Goal: Transaction & Acquisition: Purchase product/service

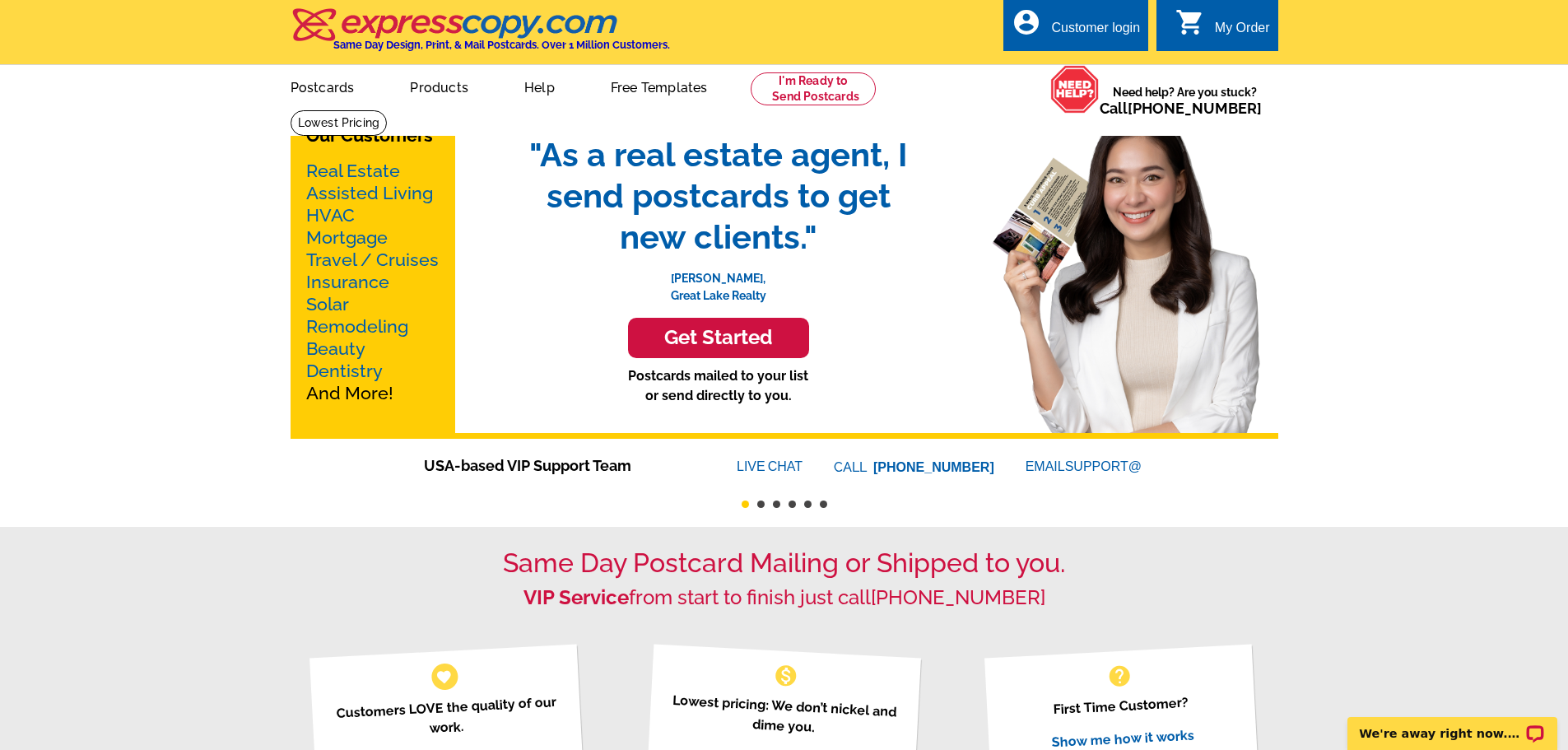
click at [732, 329] on h3 "Get Started" at bounding box center [718, 338] width 140 height 23
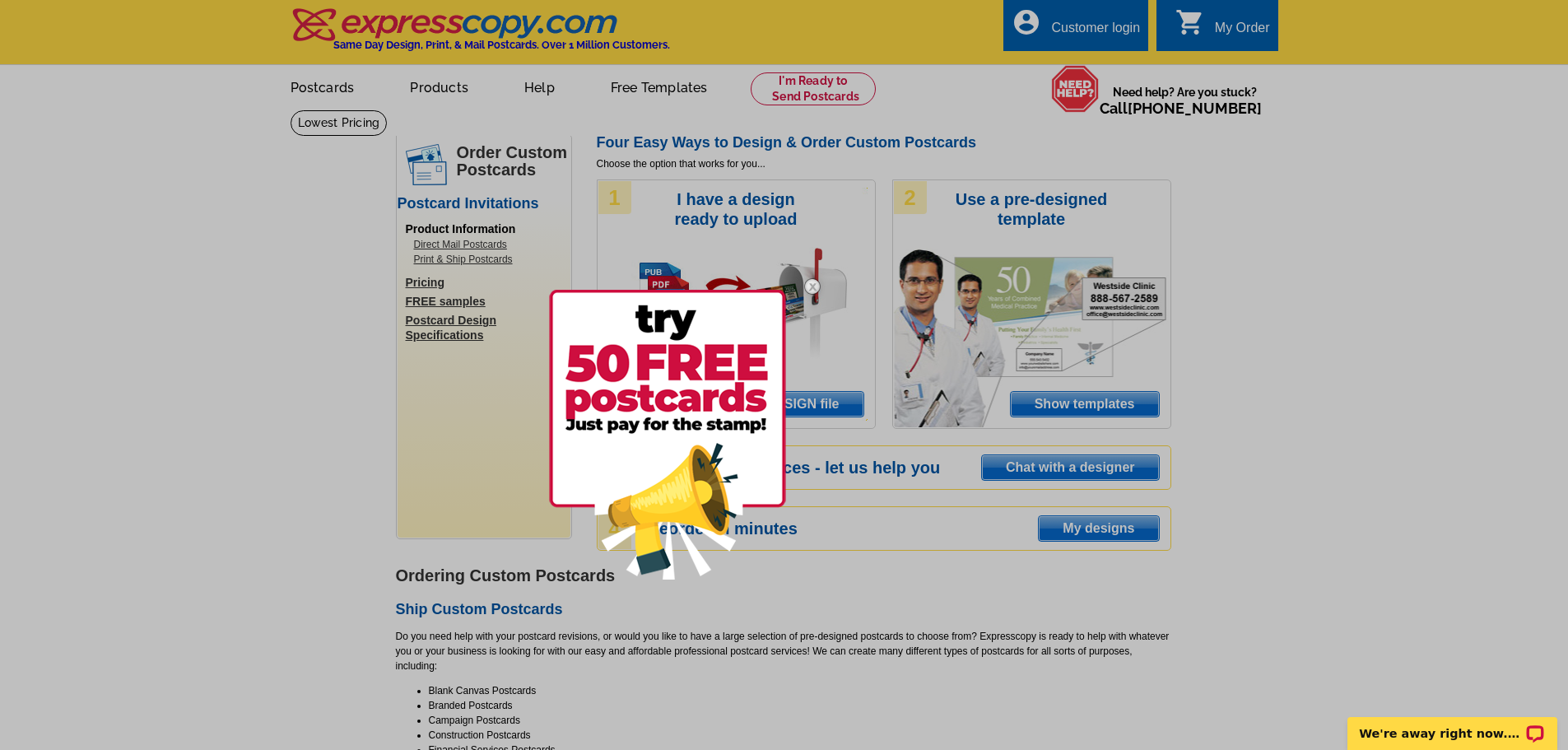
click at [837, 393] on div at bounding box center [784, 375] width 1568 height 750
click at [730, 351] on img at bounding box center [667, 434] width 237 height 290
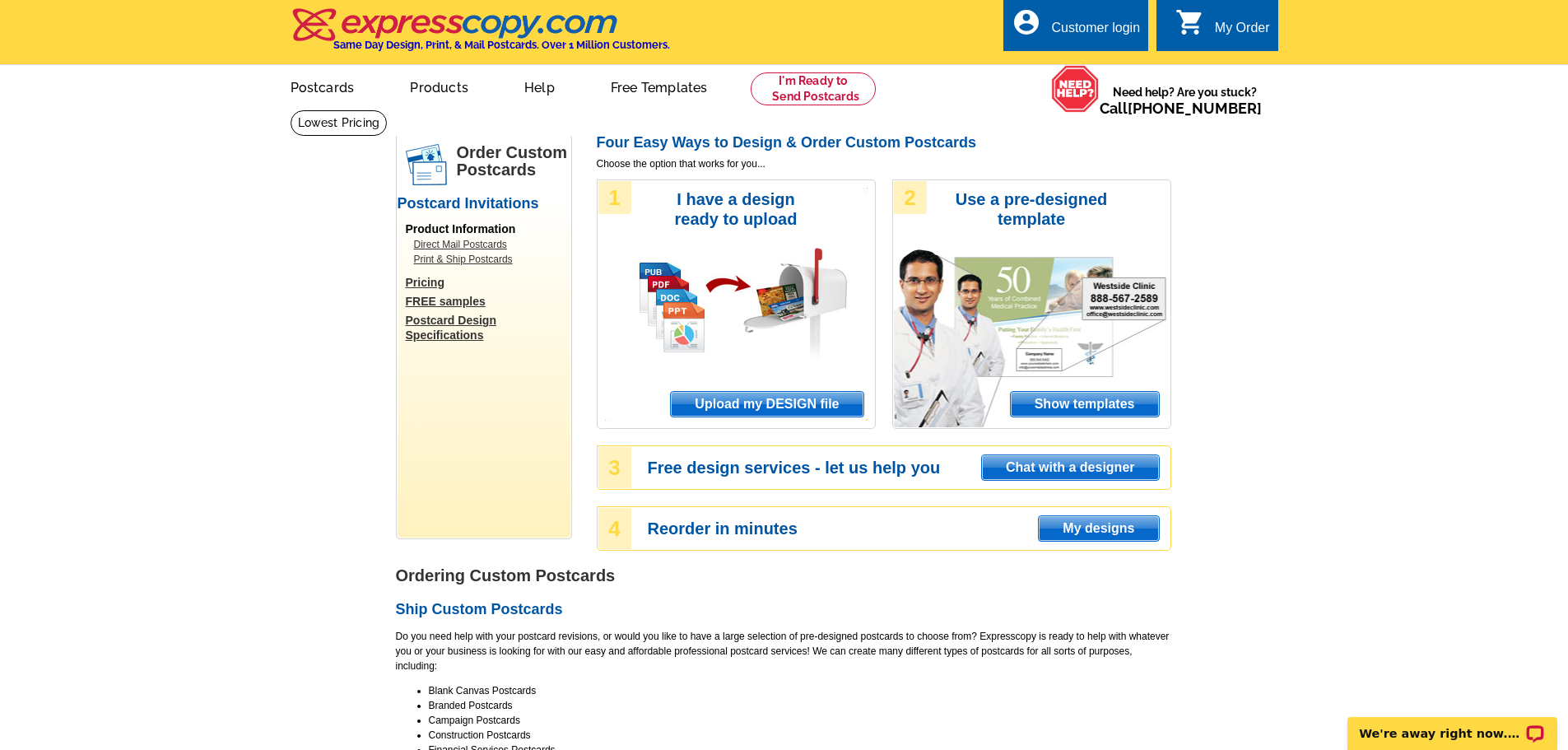
click at [805, 406] on span "Upload my DESIGN file" at bounding box center [766, 405] width 192 height 24
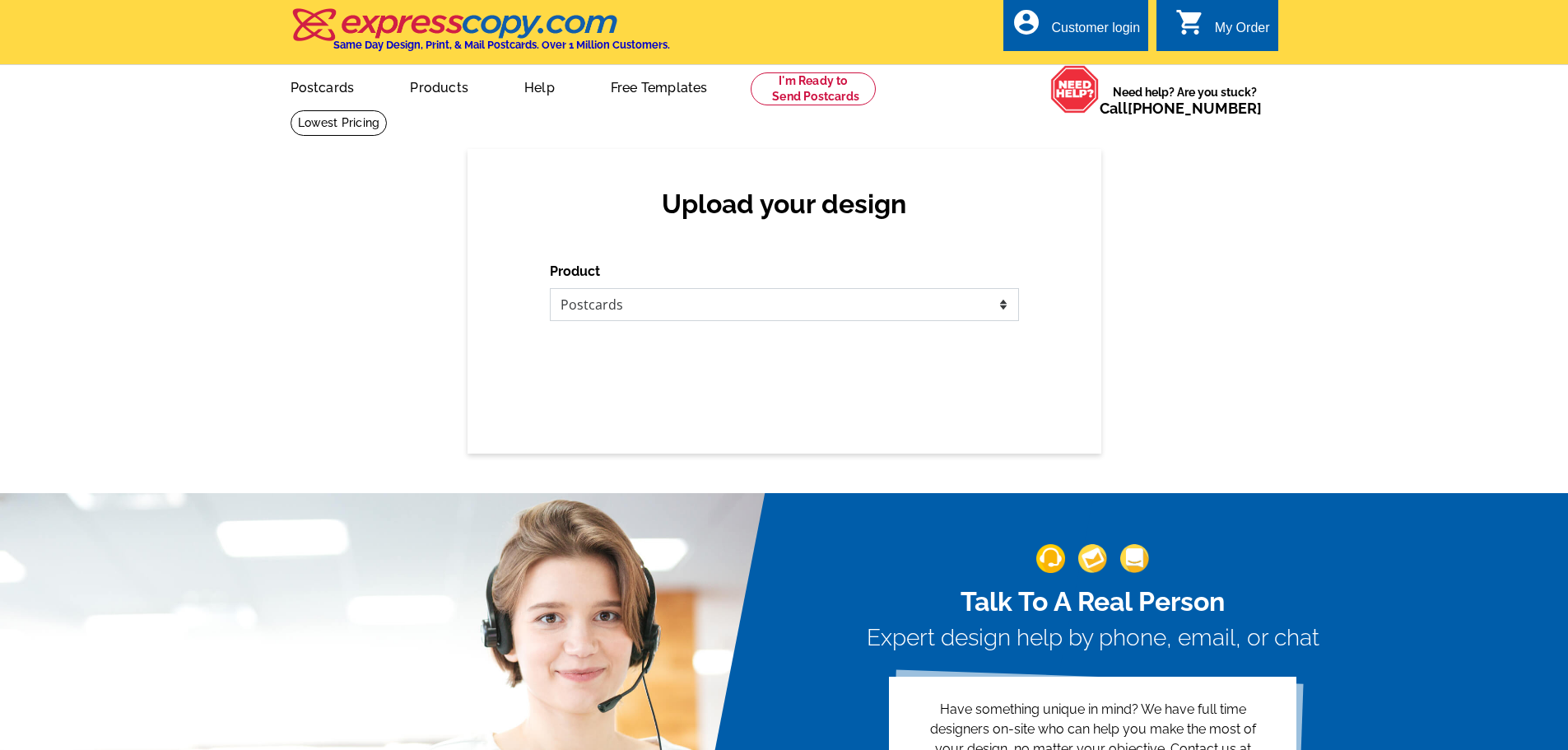
click at [684, 315] on select "Please select the type of file... Postcards Business Cards Letters and flyers G…" at bounding box center [784, 305] width 469 height 33
click at [550, 289] on select "Please select the type of file... Postcards Business Cards Letters and flyers G…" at bounding box center [784, 305] width 469 height 33
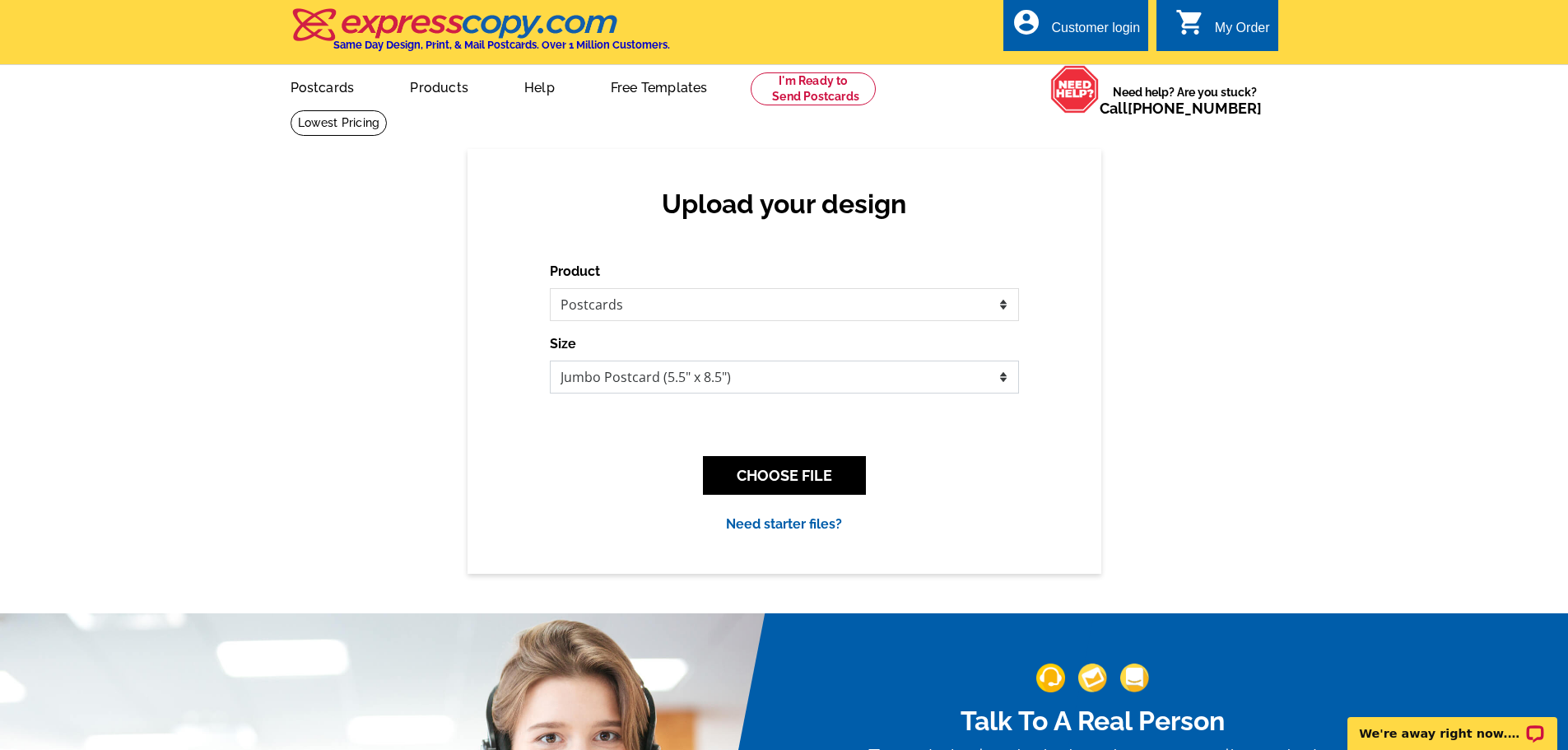
click at [655, 384] on select "Jumbo Postcard (5.5" x 8.5") Regular Postcard (4.25" x 5.6") Panoramic Postcard…" at bounding box center [784, 378] width 469 height 33
click at [822, 469] on button "CHOOSE FILE" at bounding box center [784, 475] width 163 height 38
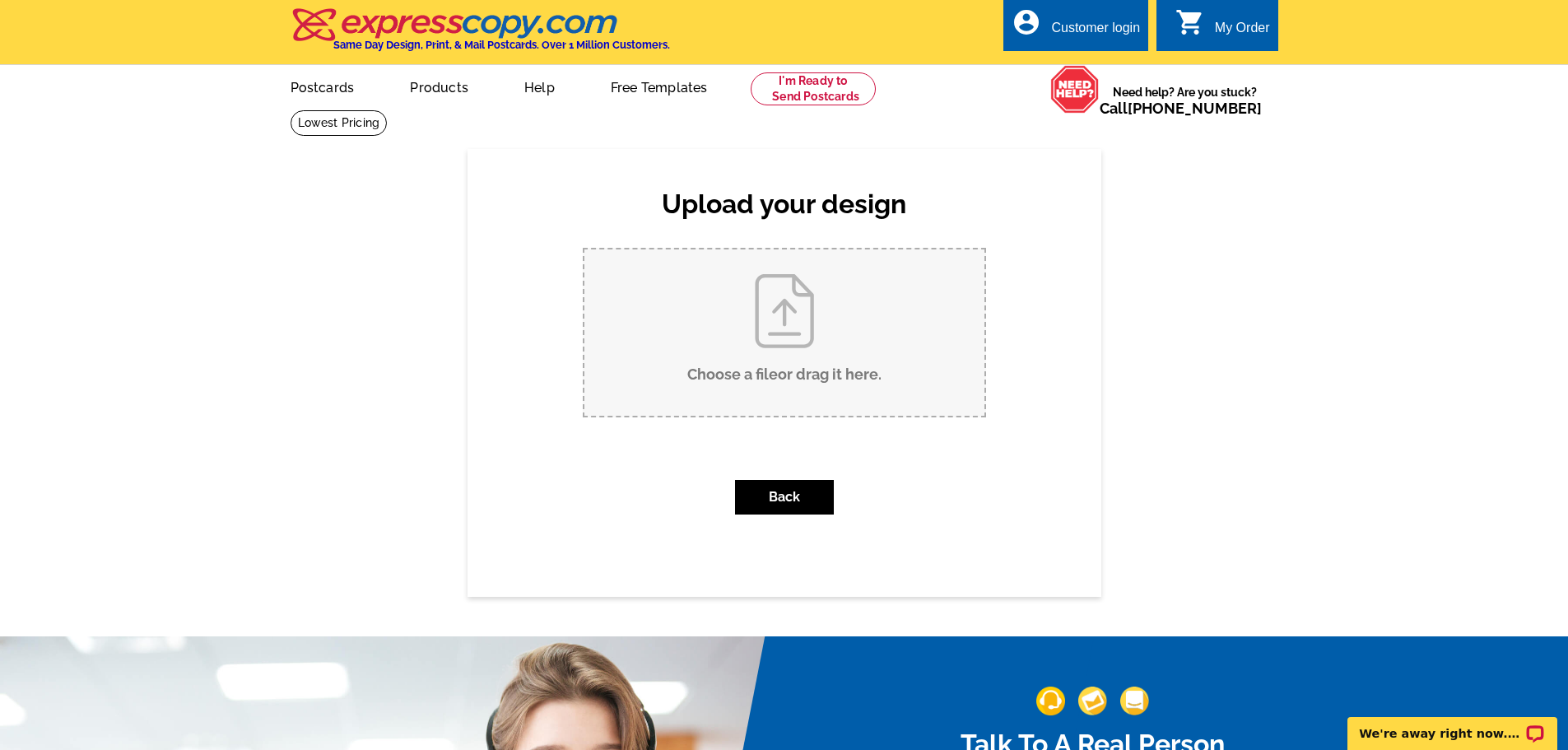
click at [764, 334] on input "Choose a file or drag it here ." at bounding box center [784, 332] width 400 height 166
type input "C:\fakepath\SOLD PC.pdf"
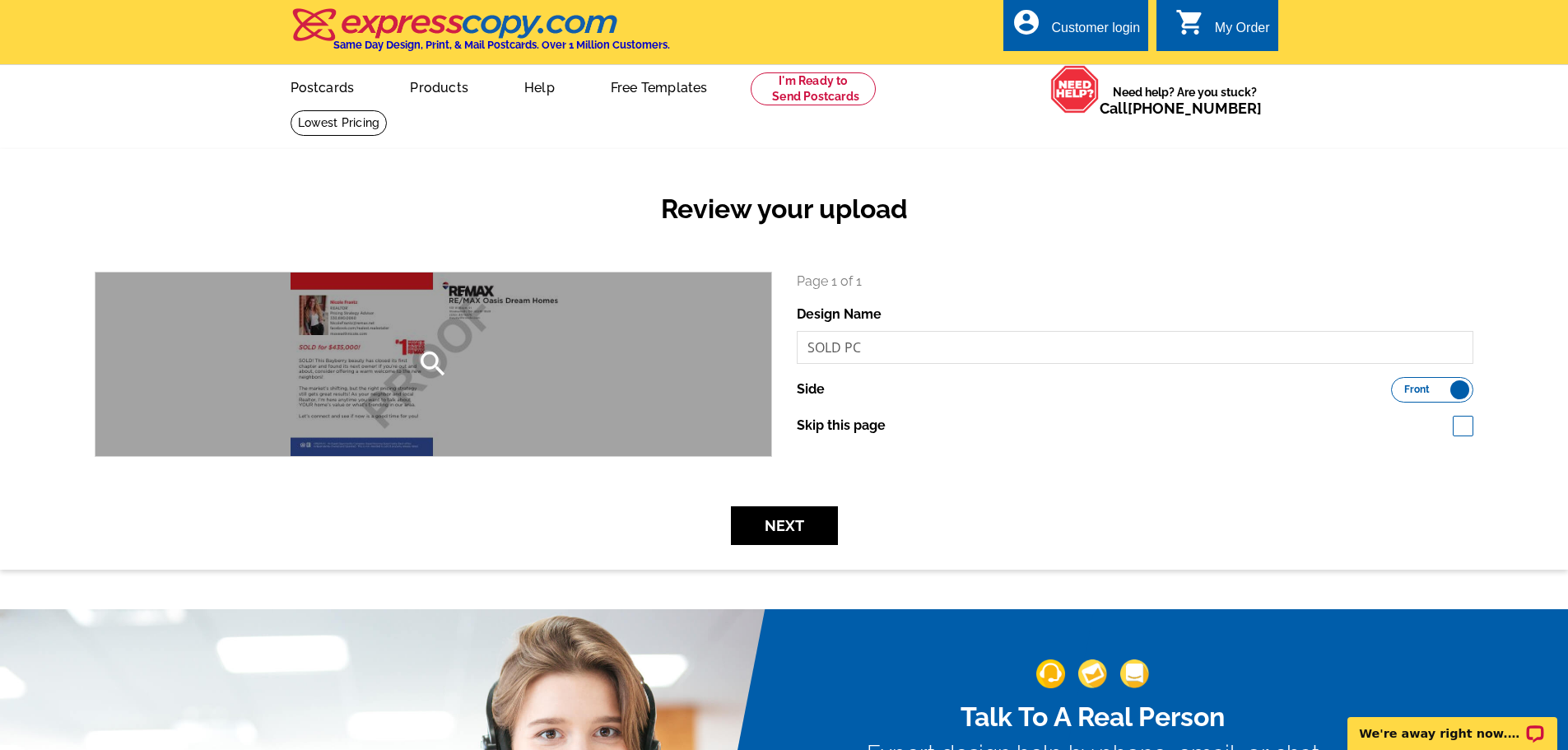
click at [442, 347] on div "search" at bounding box center [433, 364] width 676 height 184
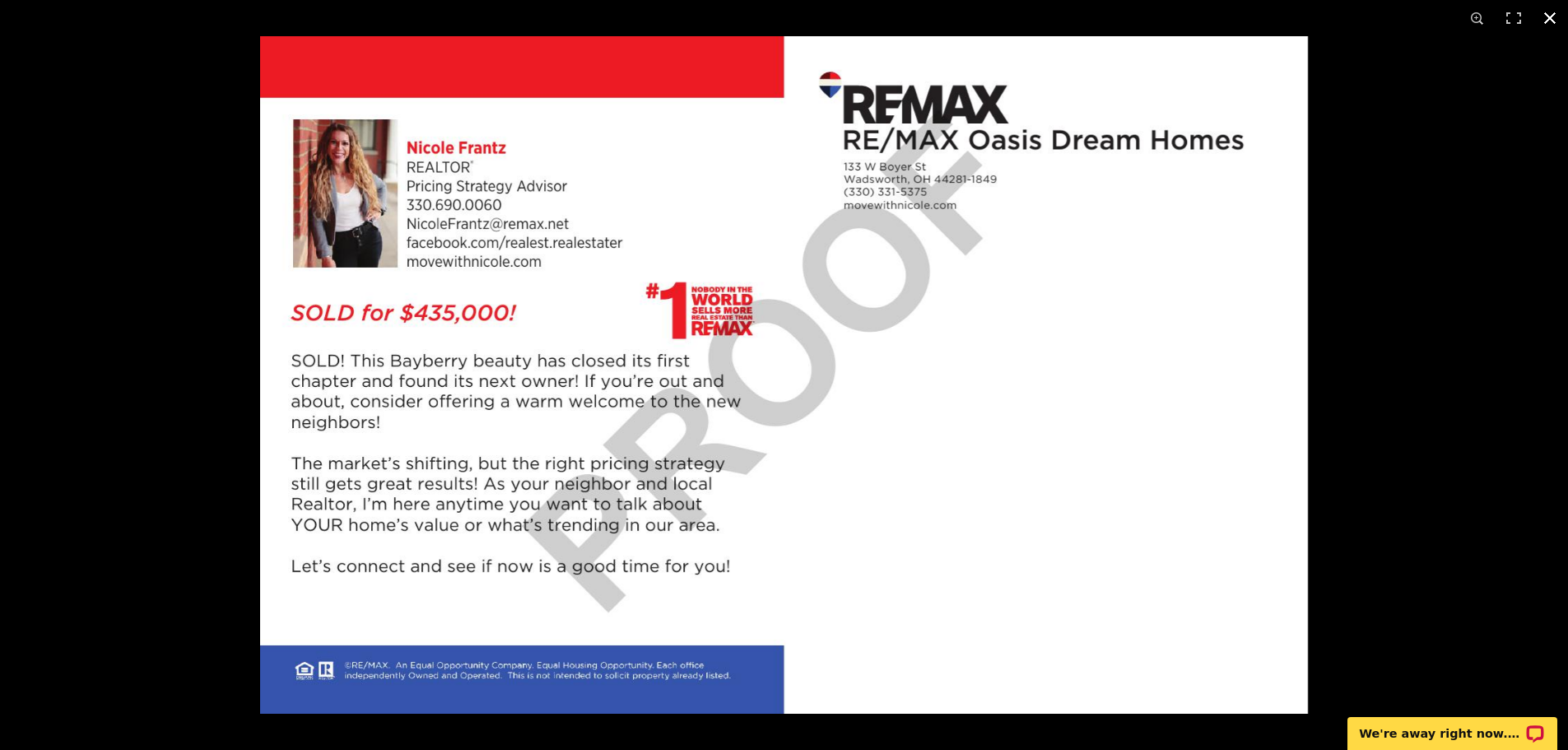
click at [1483, 285] on div at bounding box center [1044, 412] width 1568 height 750
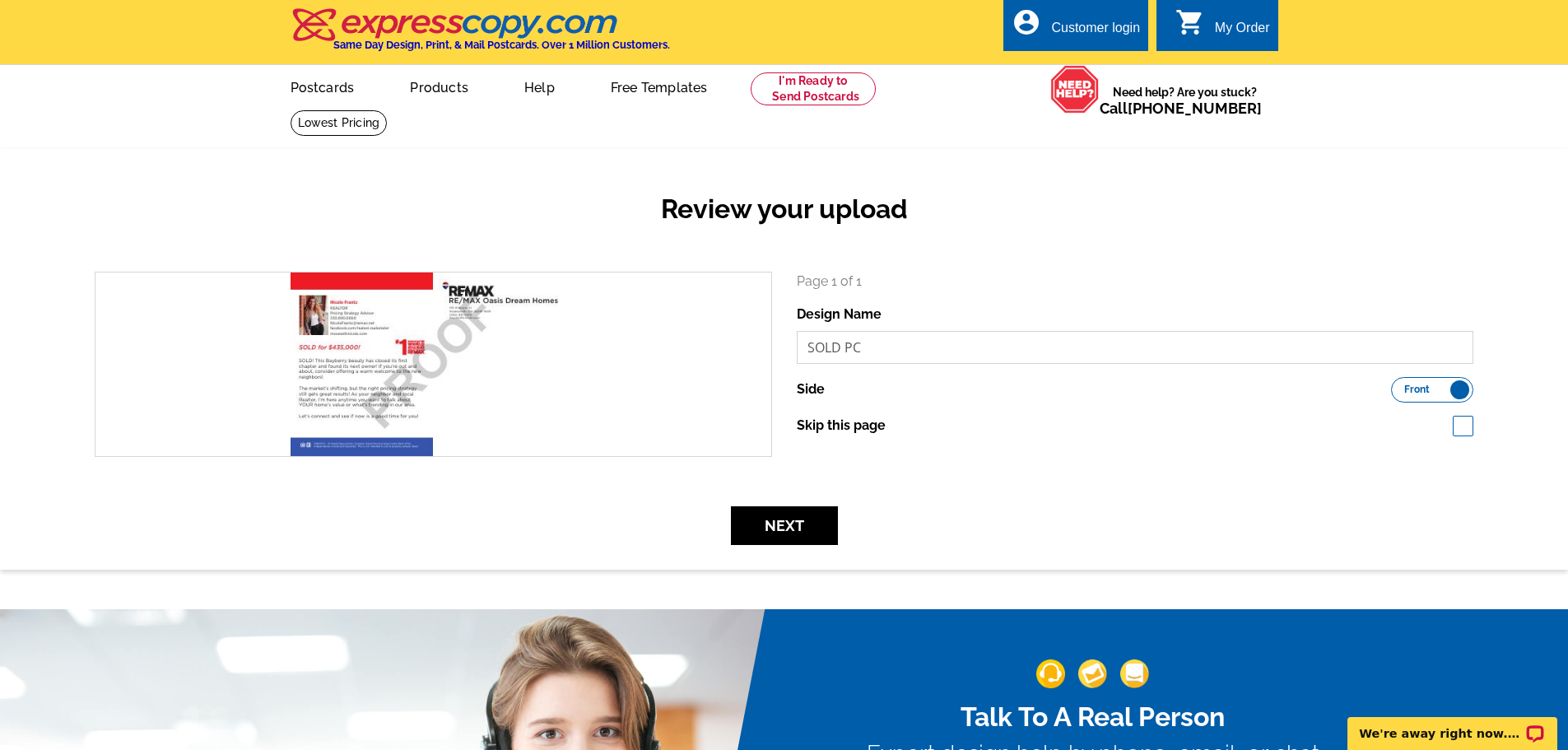
click at [1139, 351] on input "SOLD PC" at bounding box center [1135, 347] width 677 height 33
click at [1448, 394] on label "Front Back" at bounding box center [1431, 389] width 83 height 25
click at [1399, 385] on input "Front Back" at bounding box center [1399, 385] width 0 height 0
click at [914, 347] on input "SOLD PC" at bounding box center [1135, 347] width 677 height 33
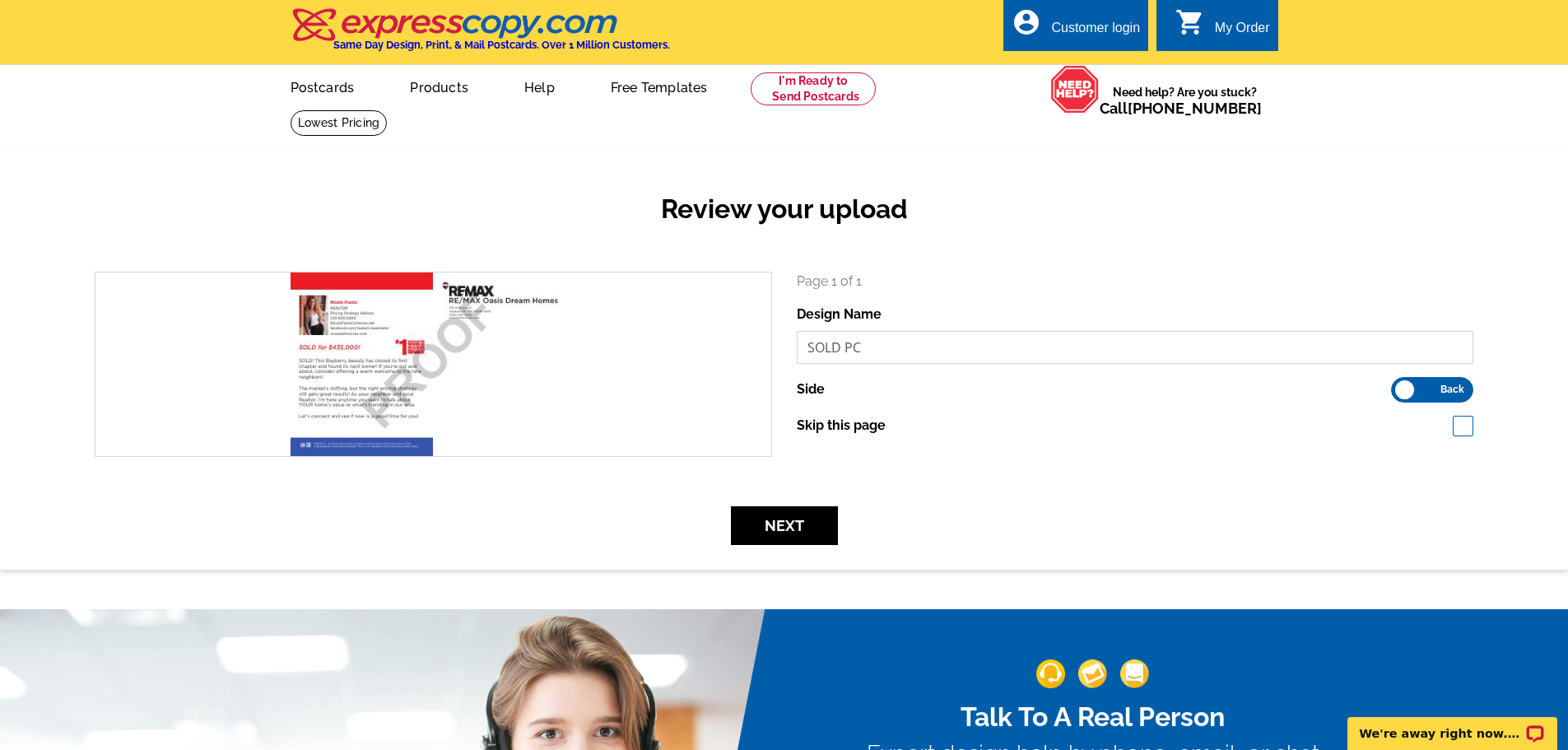
click at [914, 347] on input "SOLD PC" at bounding box center [1135, 347] width 677 height 33
click at [1153, 385] on div "Side Front Back" at bounding box center [1135, 389] width 677 height 25
click at [1435, 385] on label "Front Back" at bounding box center [1431, 389] width 83 height 25
click at [1399, 385] on input "Front Back" at bounding box center [1399, 385] width 0 height 0
click at [1432, 387] on label "Front Back" at bounding box center [1431, 389] width 83 height 25
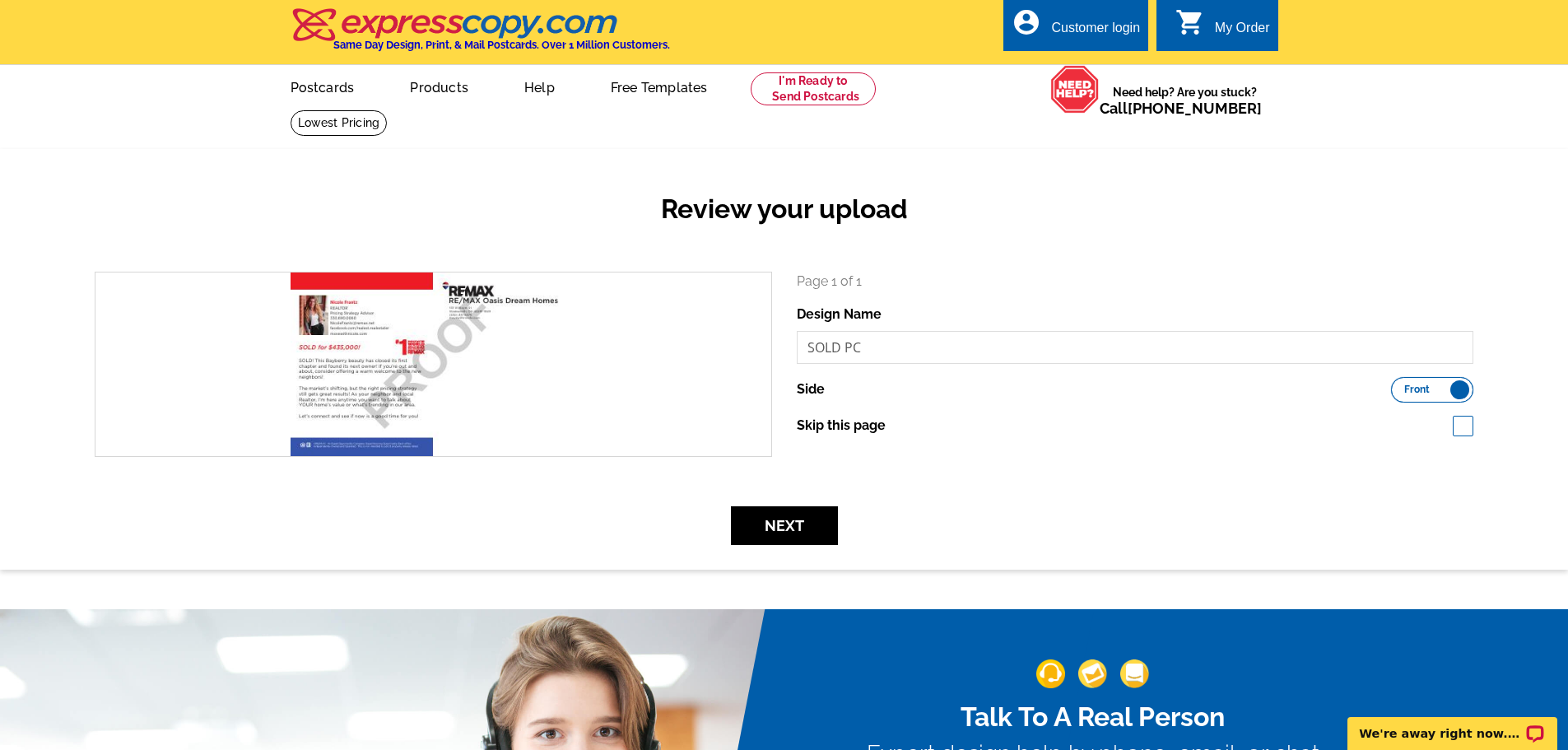
click at [1399, 385] on input "Front Back" at bounding box center [1399, 385] width 0 height 0
click at [799, 533] on button "Next" at bounding box center [784, 526] width 107 height 38
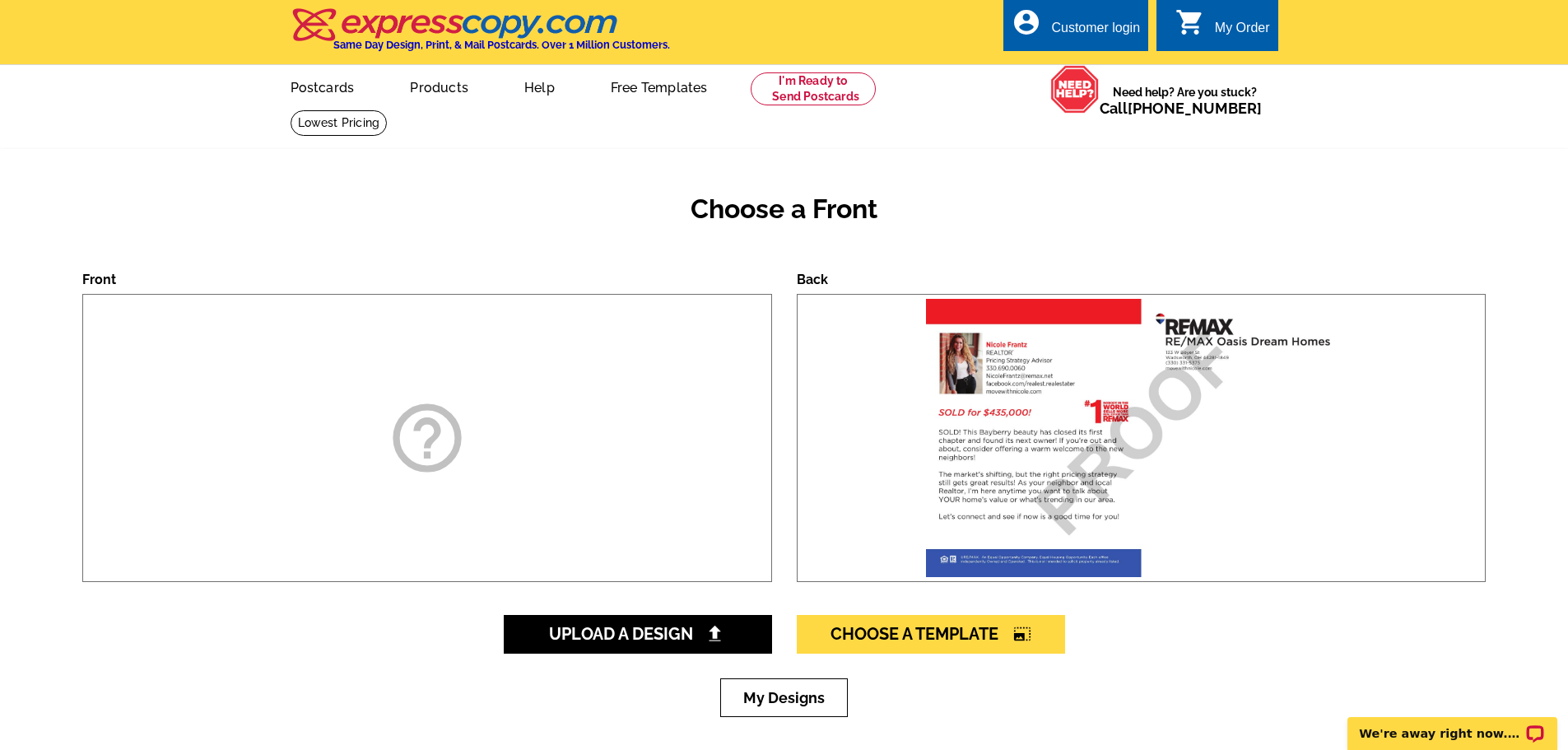
click at [648, 655] on div "Upload A Design Choose A Template photo_size_select_large" at bounding box center [784, 646] width 1404 height 64
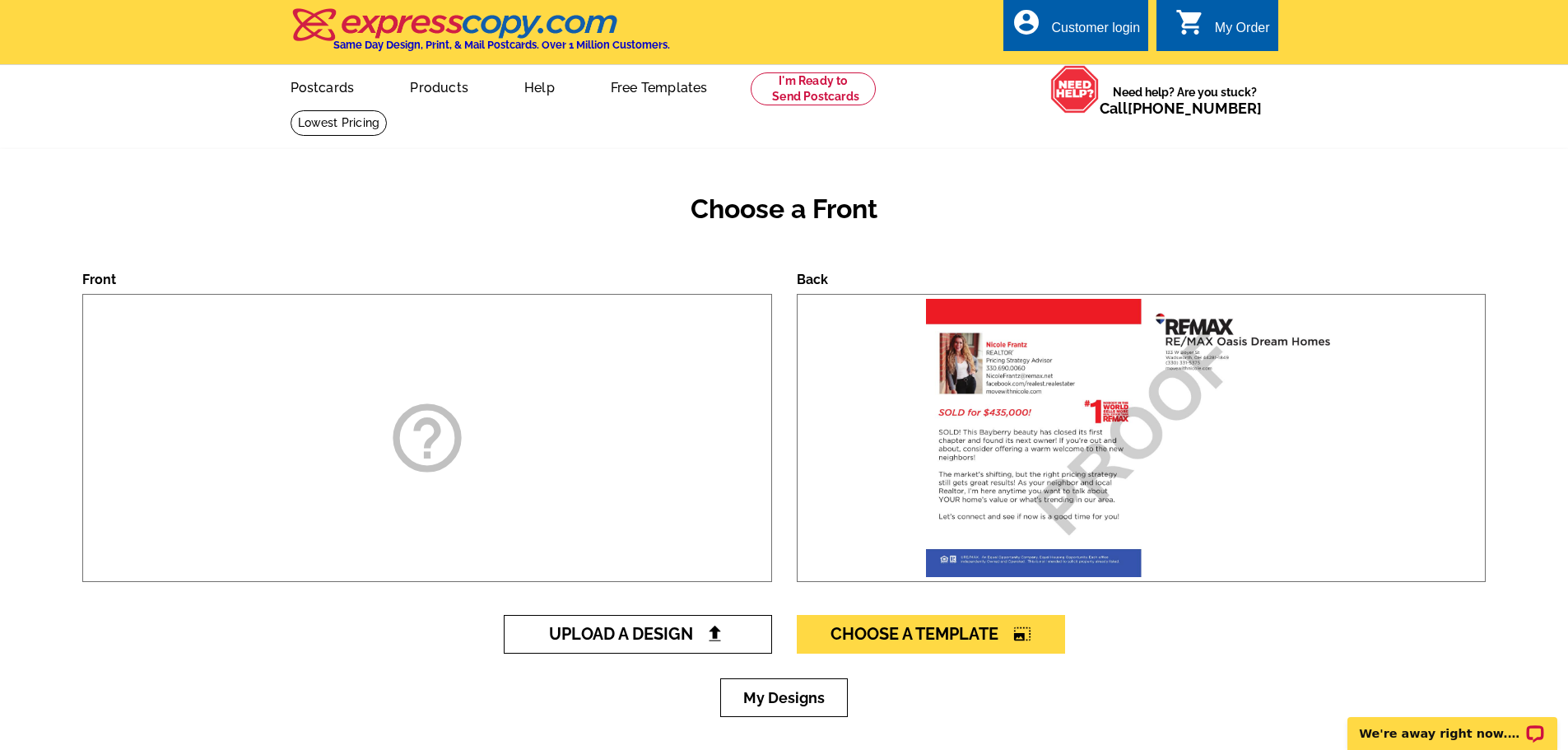
click at [644, 644] on span "Upload A Design" at bounding box center [637, 633] width 177 height 20
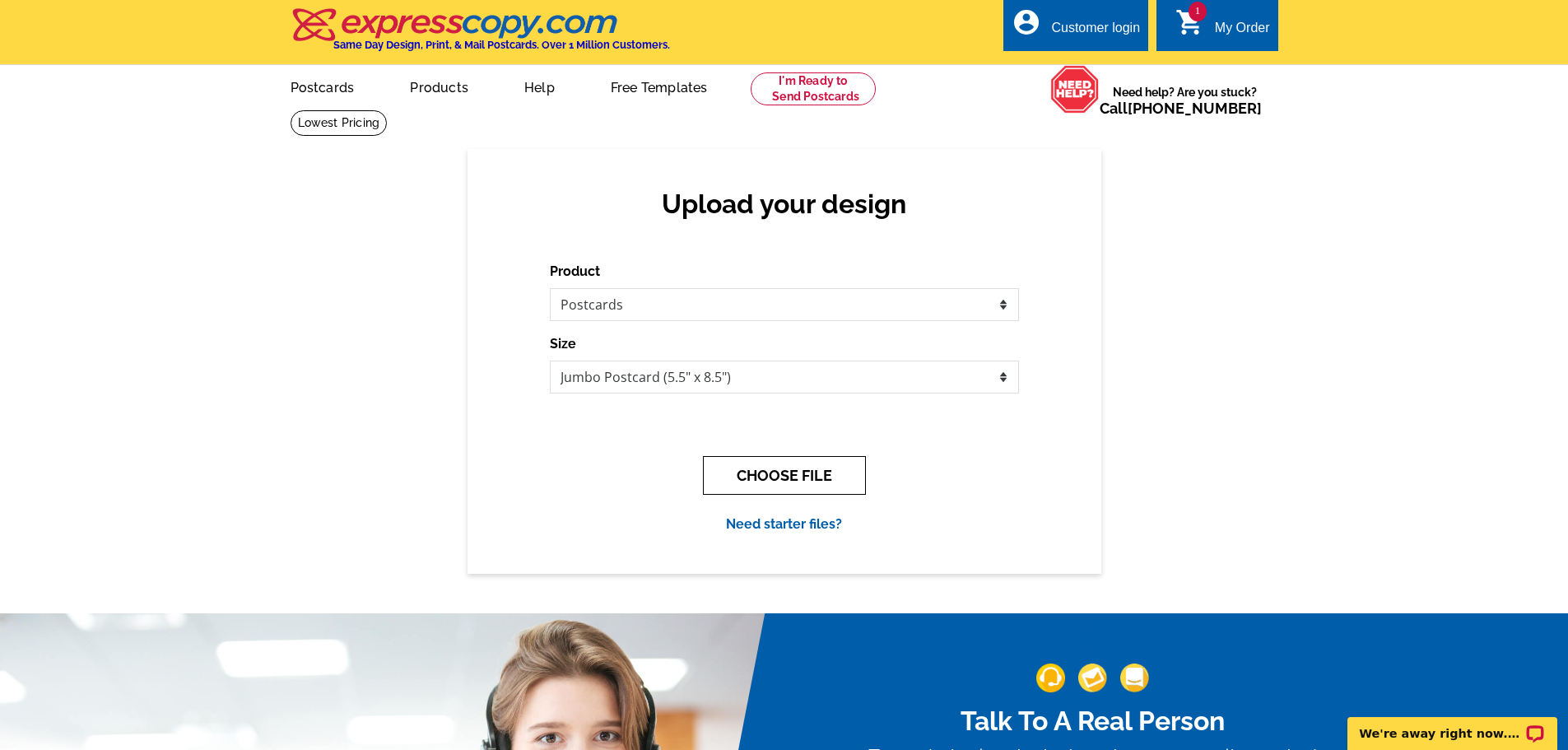
click at [777, 472] on button "CHOOSE FILE" at bounding box center [784, 475] width 163 height 38
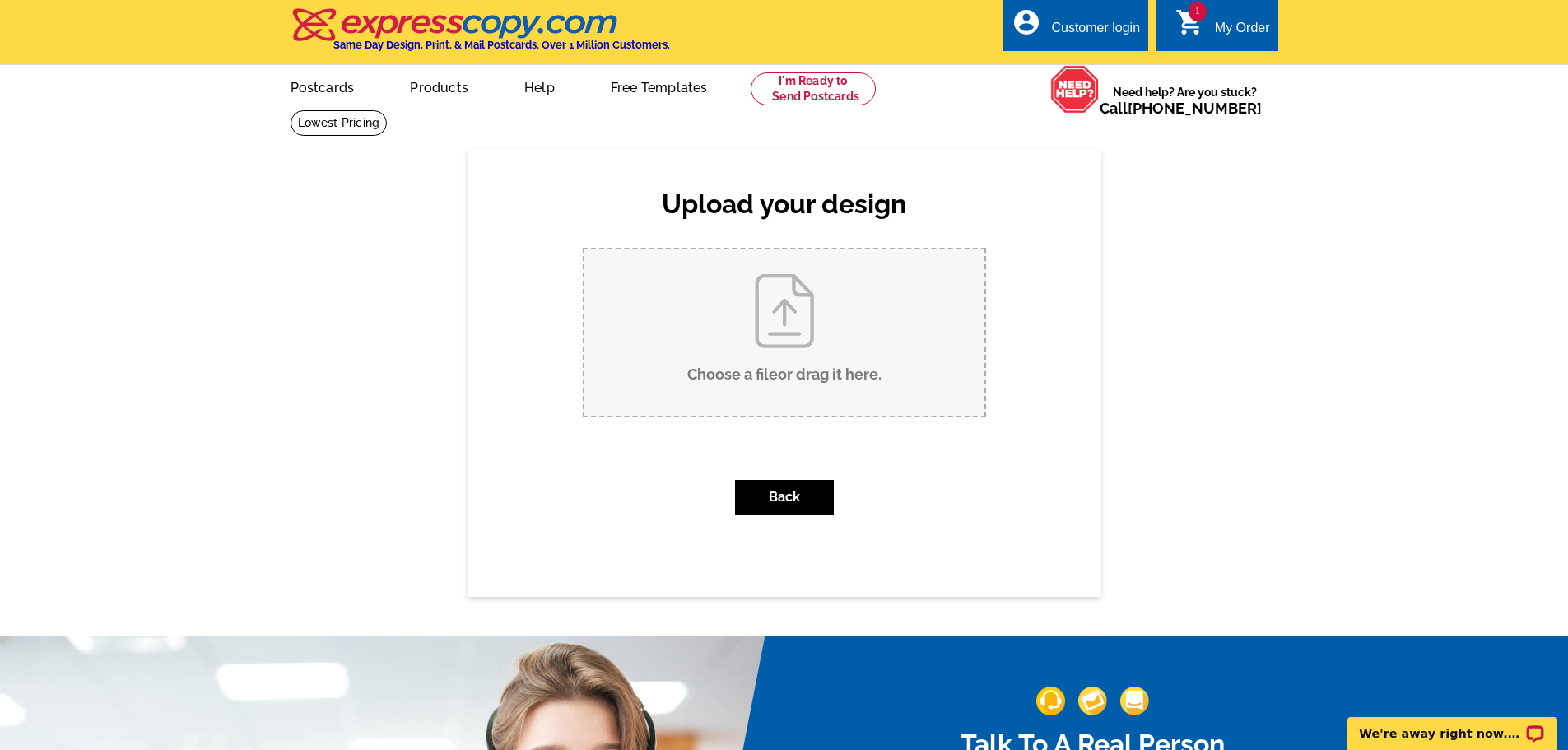
click at [742, 335] on input "Choose a file or drag it here ." at bounding box center [784, 332] width 400 height 166
type input "C:\fakepath\sold front.pdf"
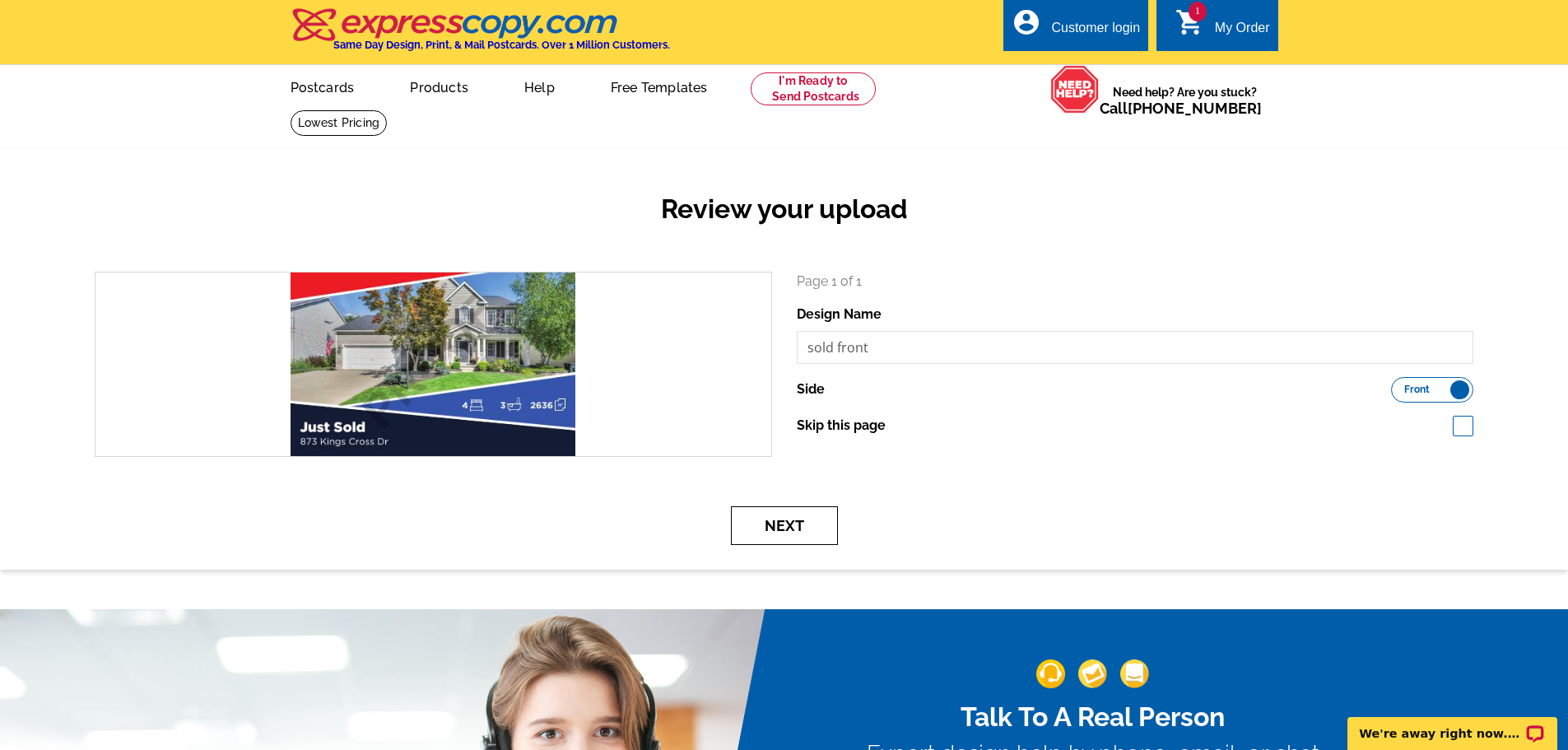
click at [802, 540] on button "Next" at bounding box center [784, 526] width 107 height 38
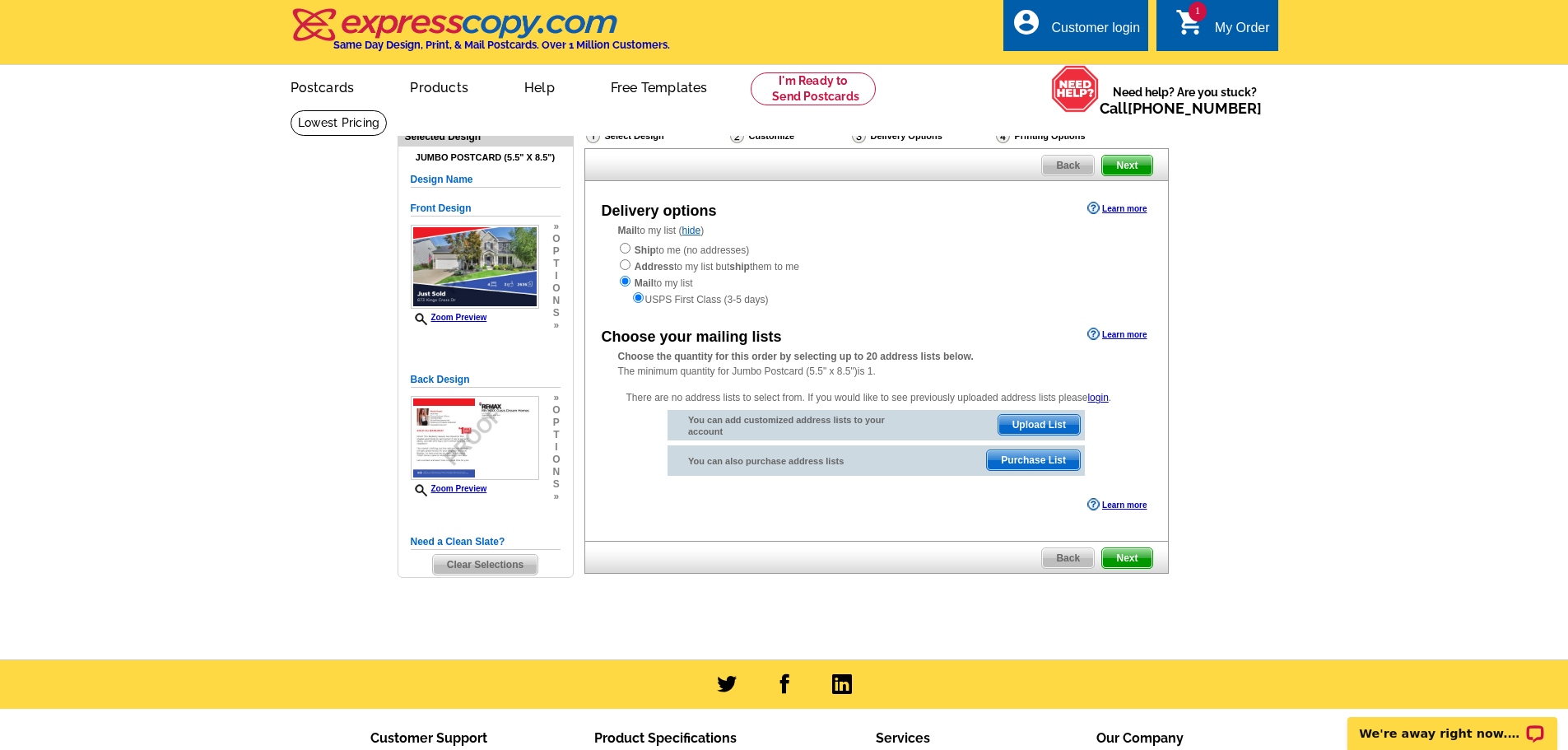
click at [1056, 425] on span "Upload List" at bounding box center [1039, 425] width 82 height 20
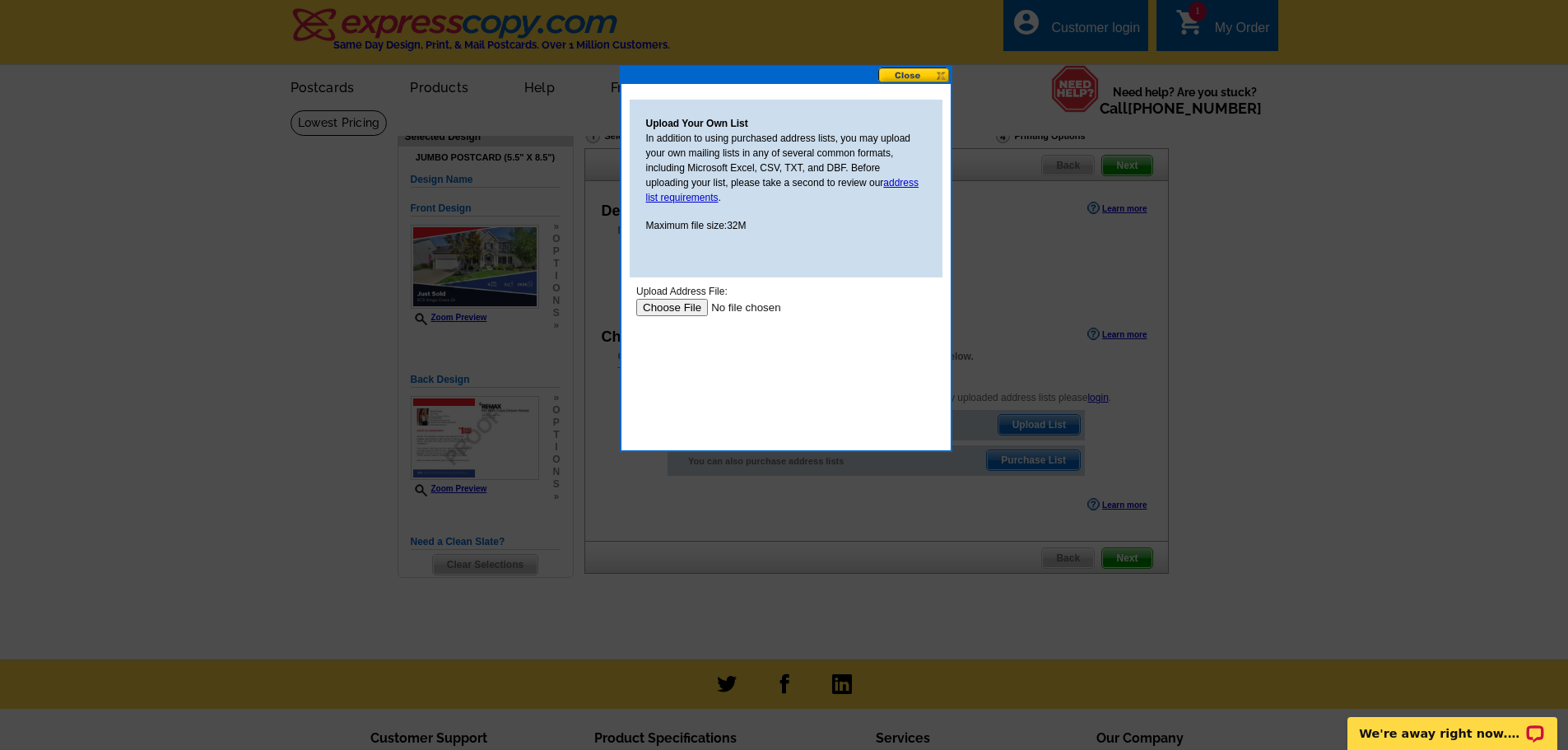
click at [695, 305] on input "file" at bounding box center [739, 308] width 208 height 17
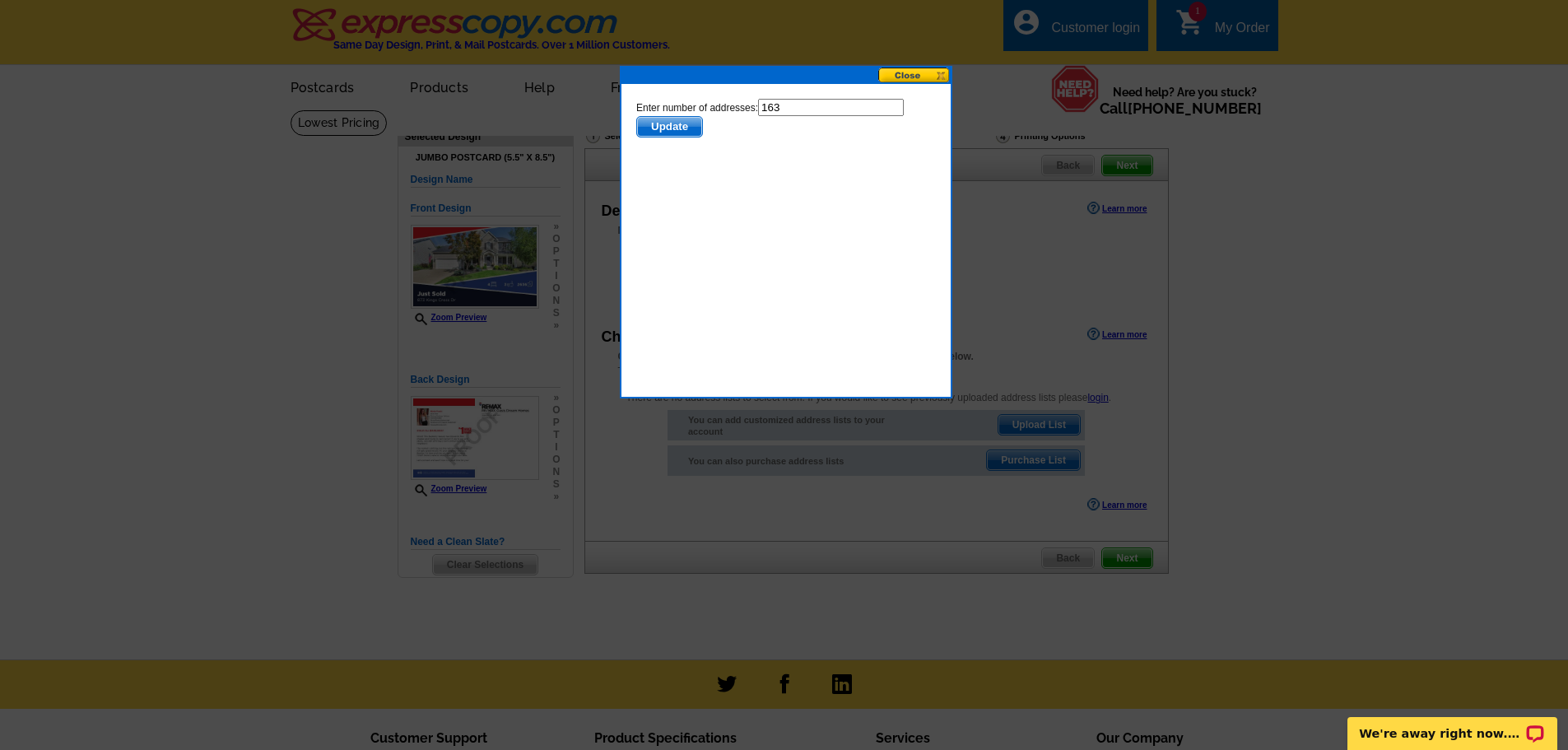
click at [643, 125] on span "Update" at bounding box center [669, 126] width 65 height 20
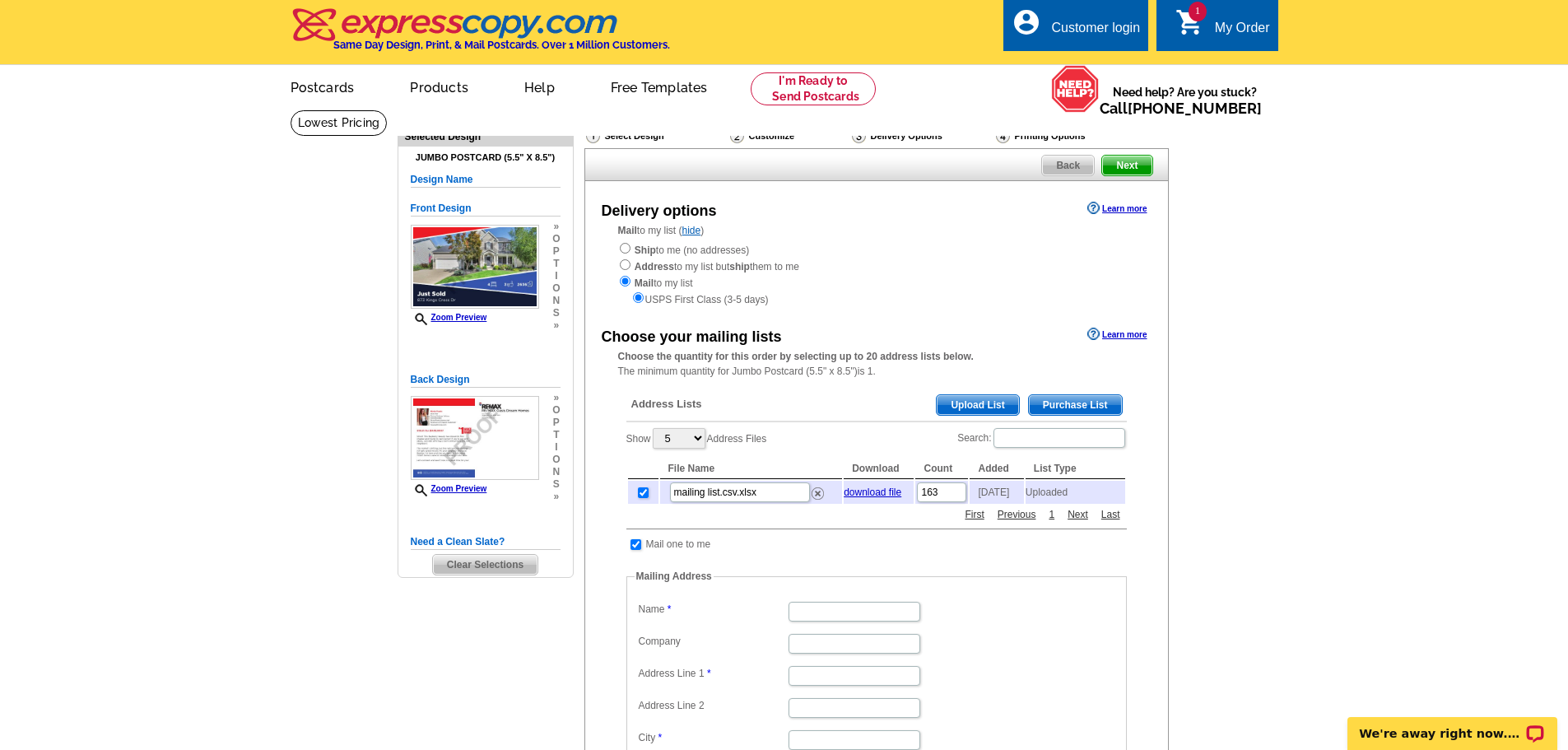
click at [829, 623] on dd at bounding box center [877, 610] width 484 height 25
click at [833, 622] on input "Name" at bounding box center [854, 612] width 131 height 20
type input "Nicole Frantz"
type input "866 Kings Cross Dr."
type input "Wadsworth"
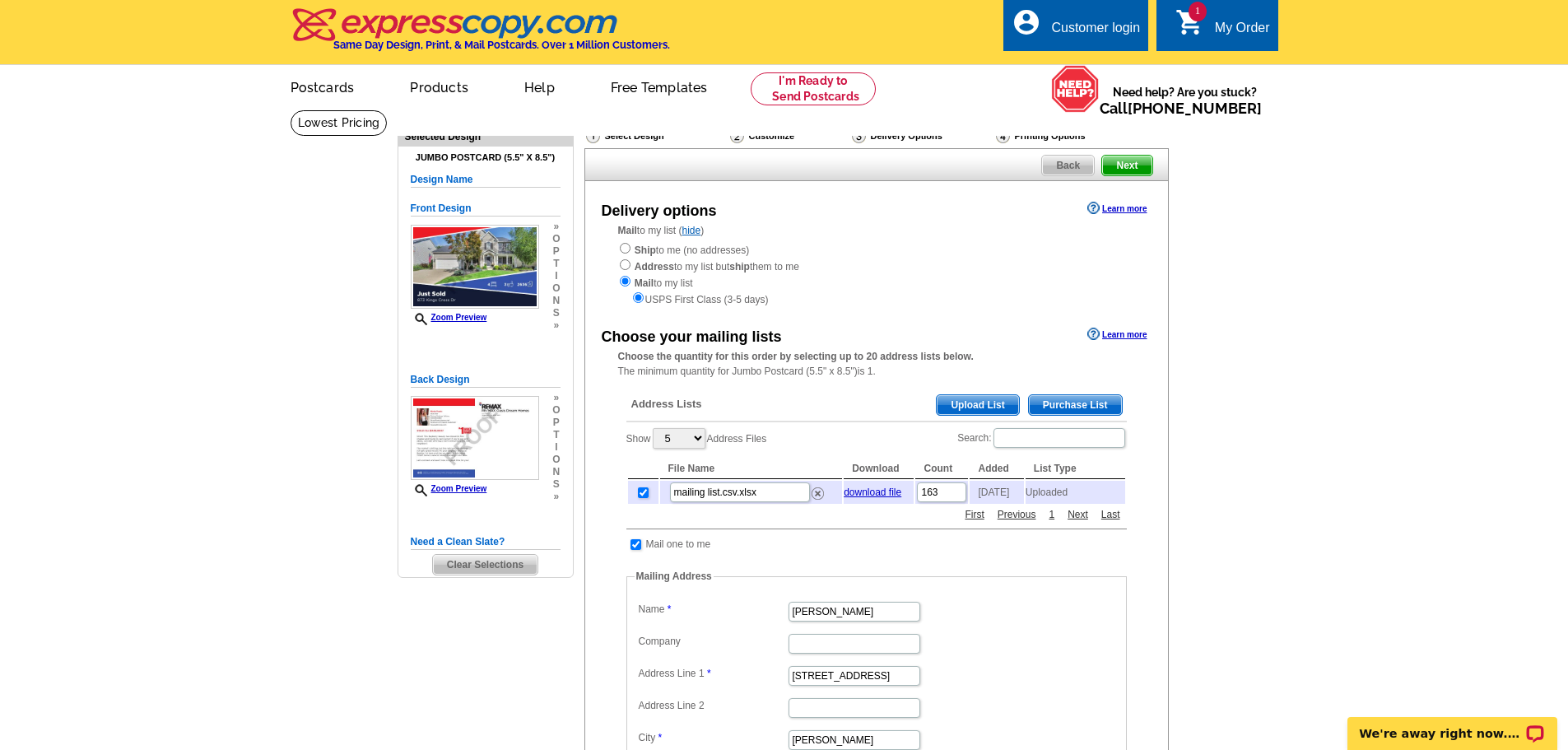
select select "OH"
type input "44281"
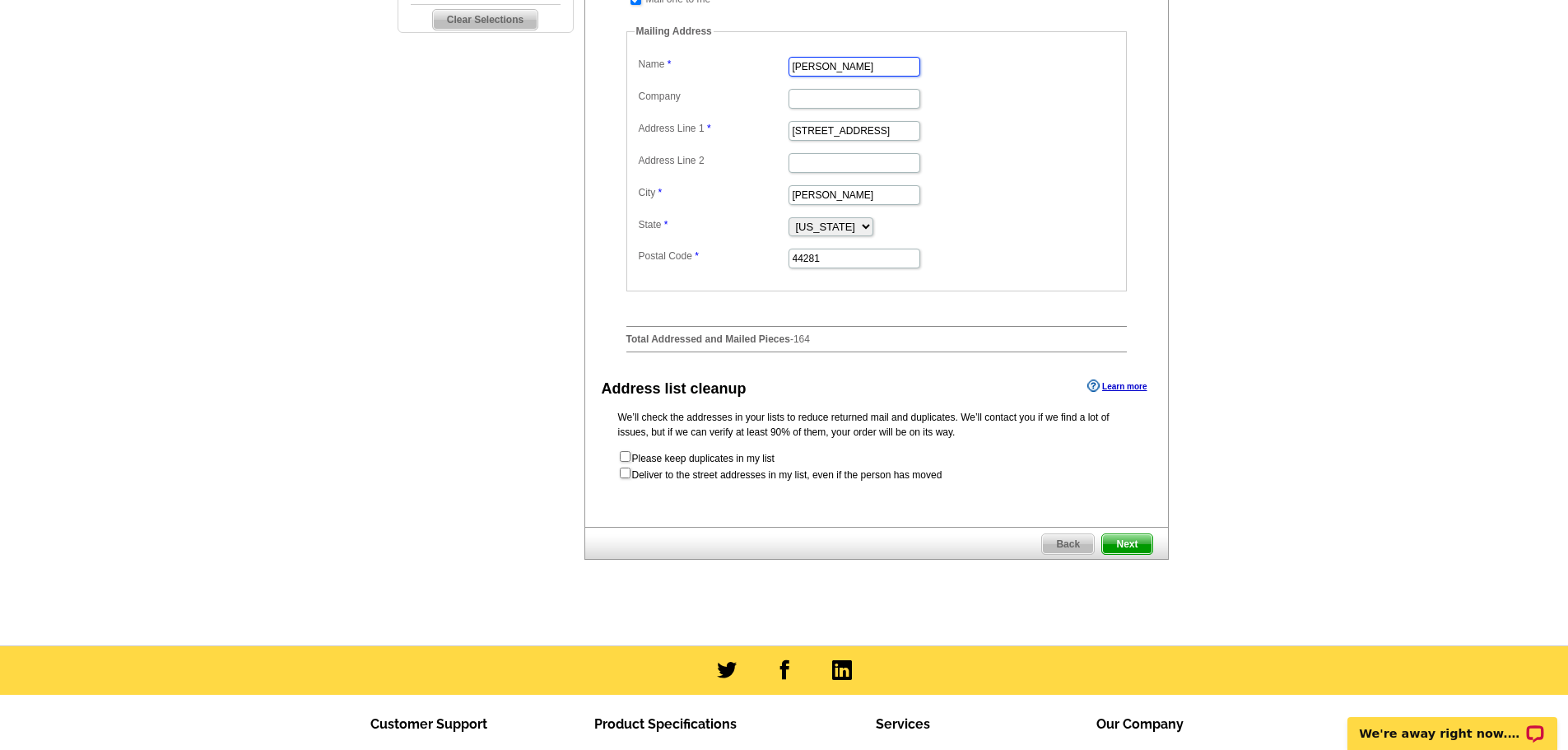
scroll to position [577, 0]
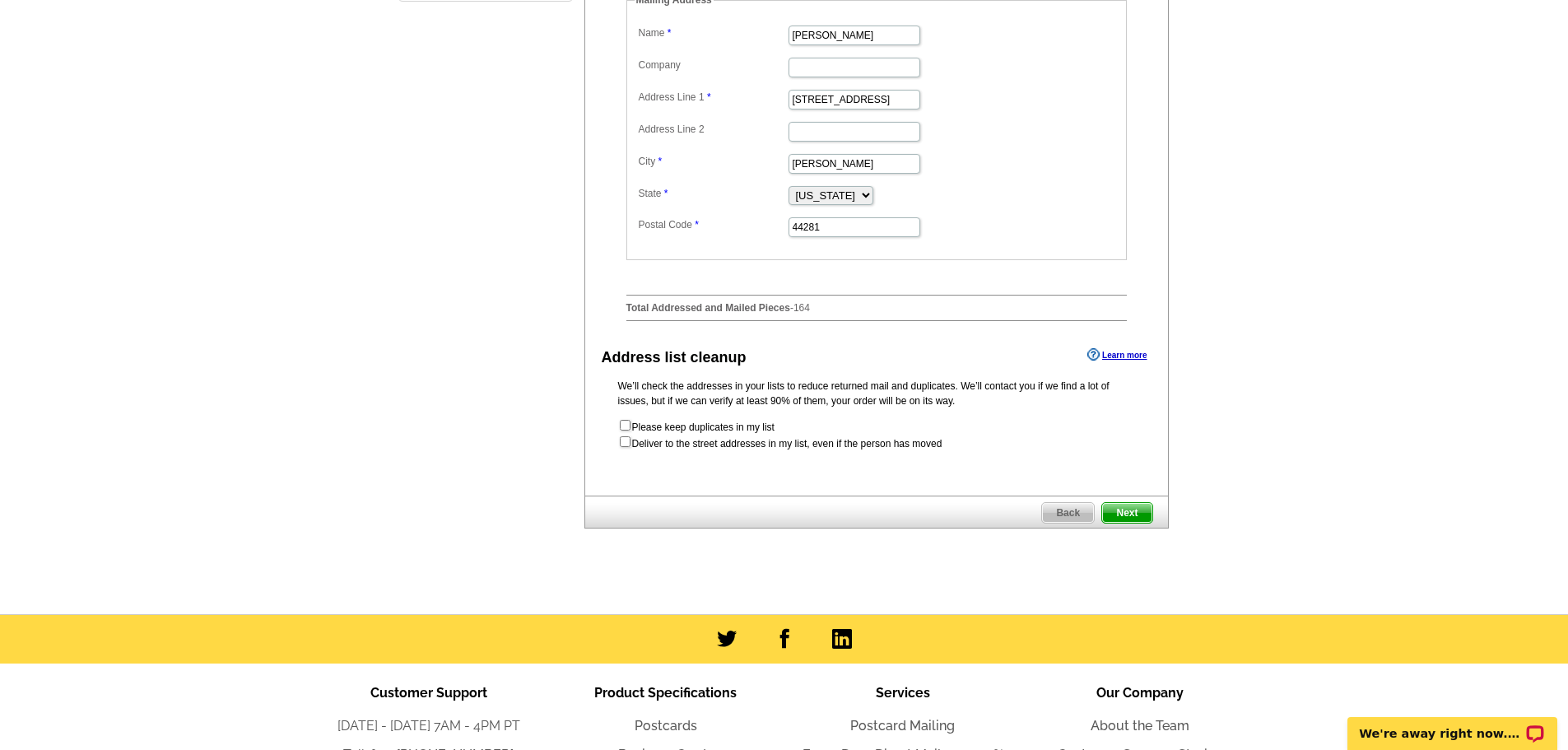
click at [1128, 523] on span "Next" at bounding box center [1126, 512] width 50 height 20
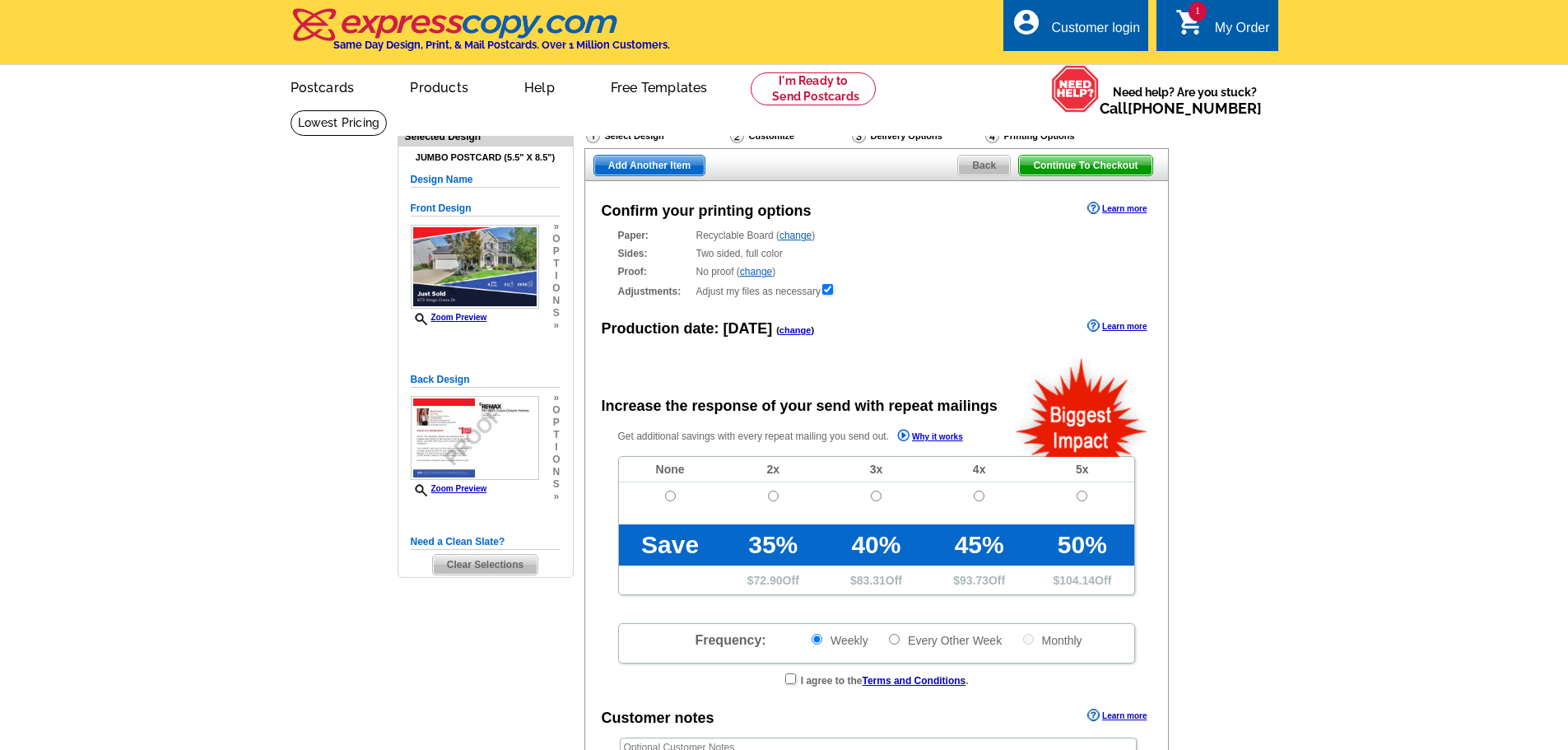
radio input "false"
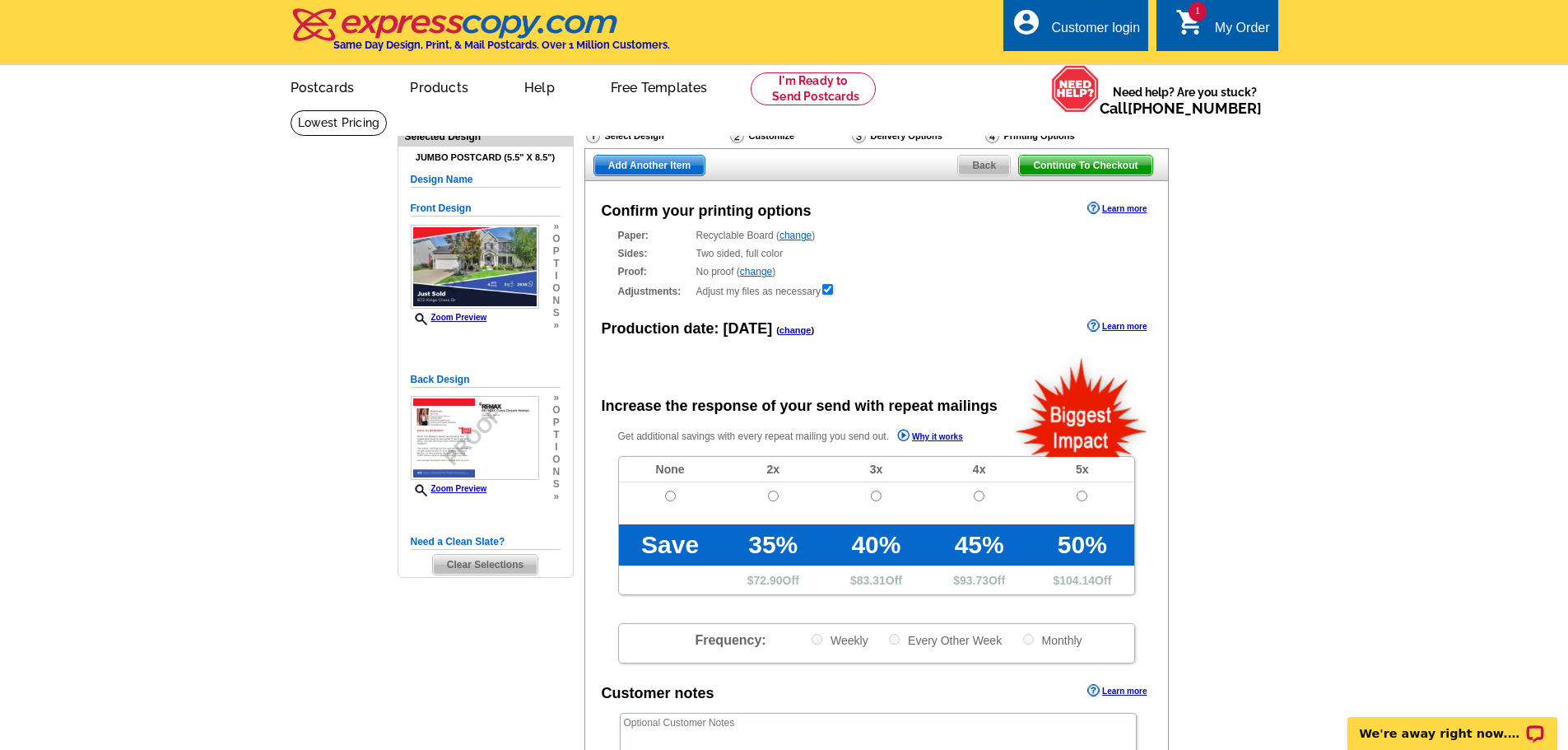
click at [1231, 30] on div "My Order" at bounding box center [1242, 32] width 55 height 23
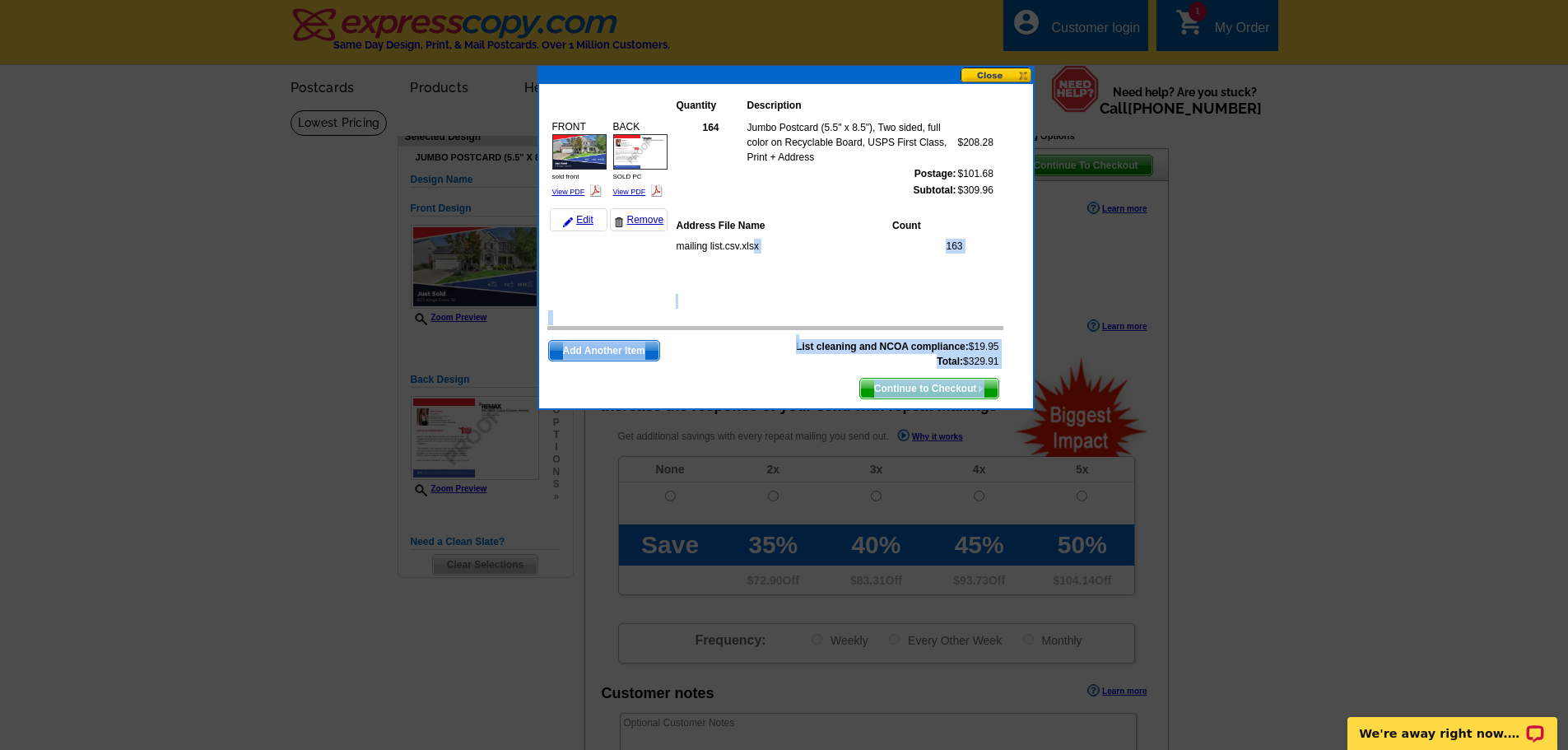
drag, startPoint x: 1207, startPoint y: 40, endPoint x: 767, endPoint y: 240, distance: 483.3
click at [755, 249] on body "Customer Login Create New Account local_phone Same Day Design, Print, & Mail Po…" at bounding box center [784, 678] width 1568 height 1356
click at [891, 196] on td "Subtotal:" at bounding box center [851, 190] width 210 height 17
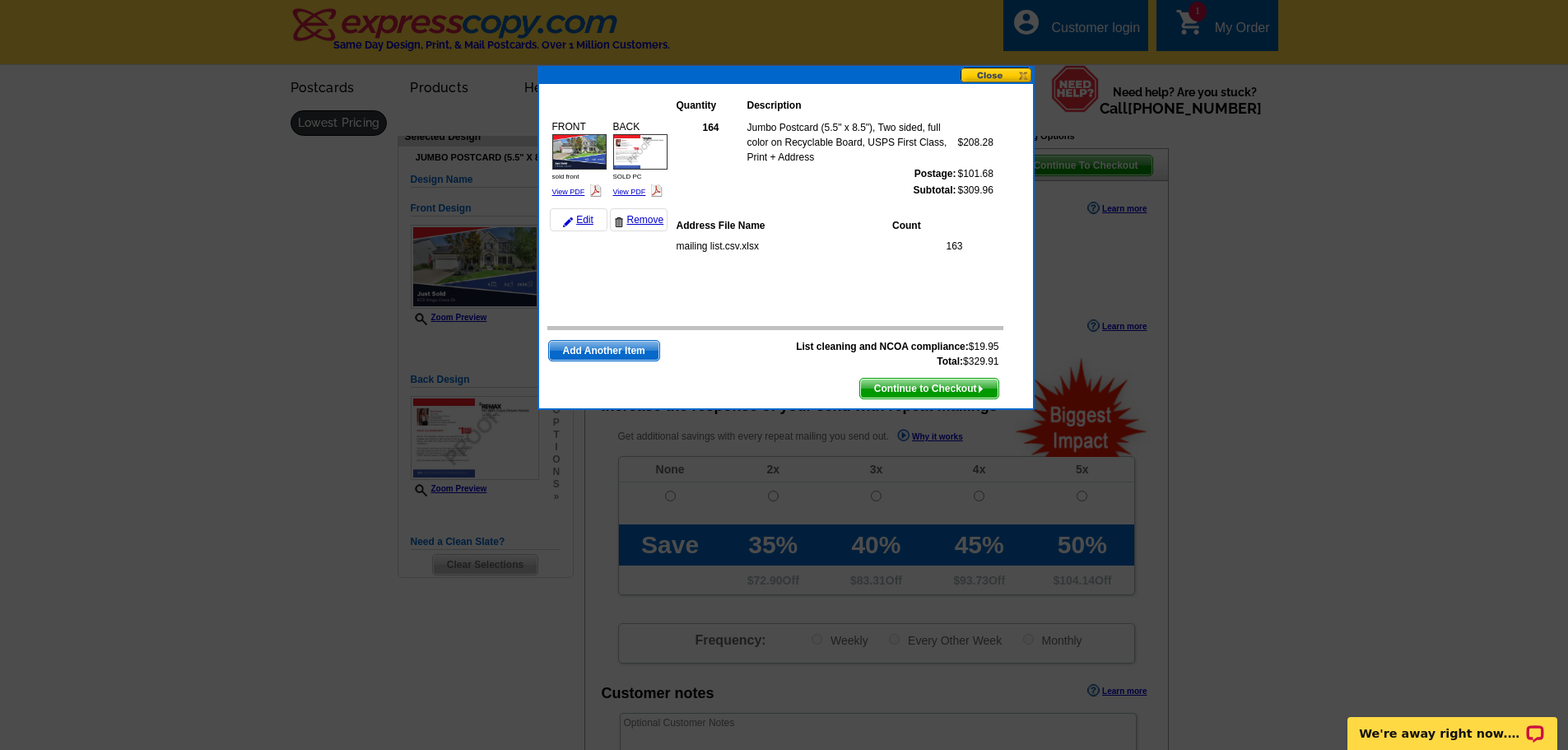
click at [999, 76] on button at bounding box center [996, 76] width 72 height 16
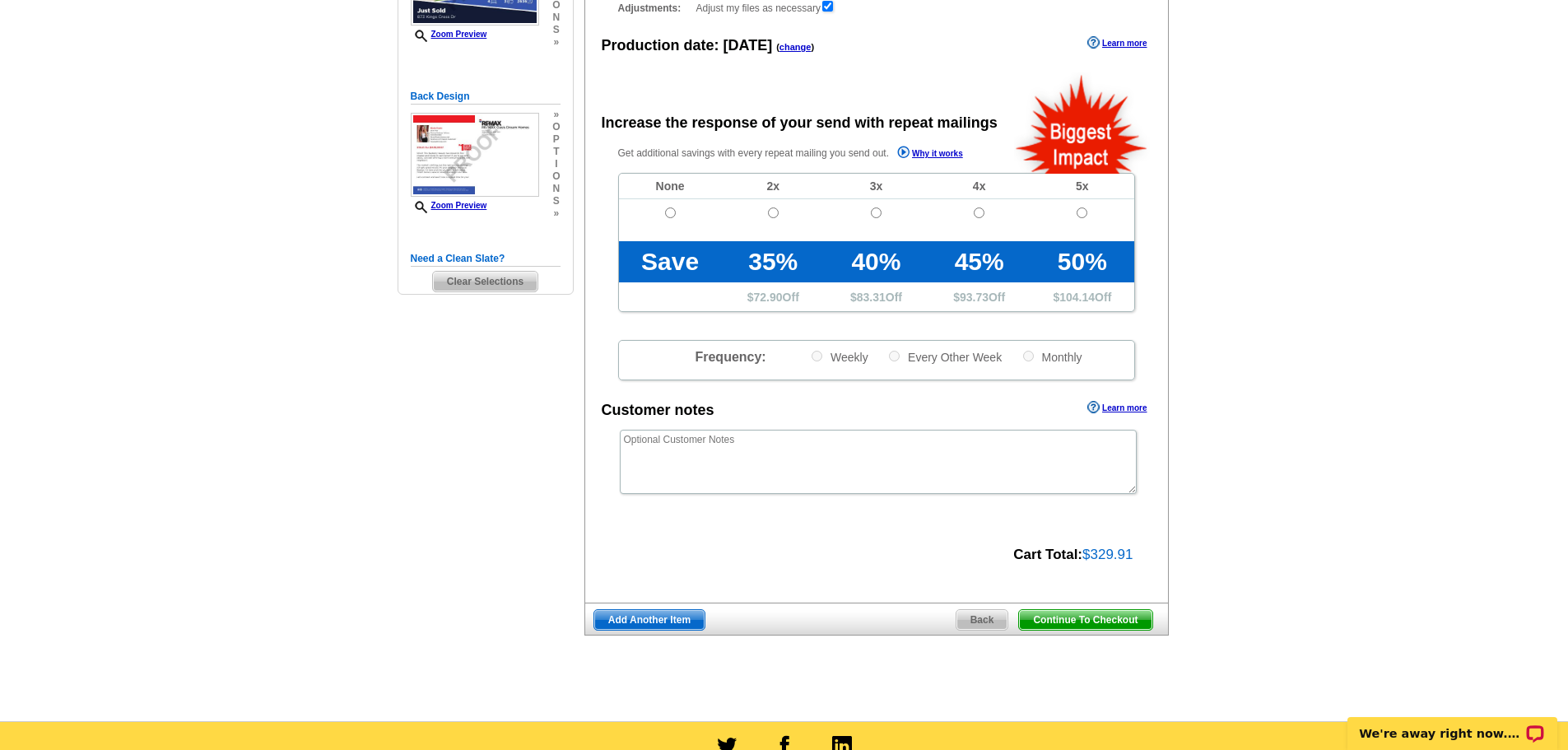
scroll to position [330, 0]
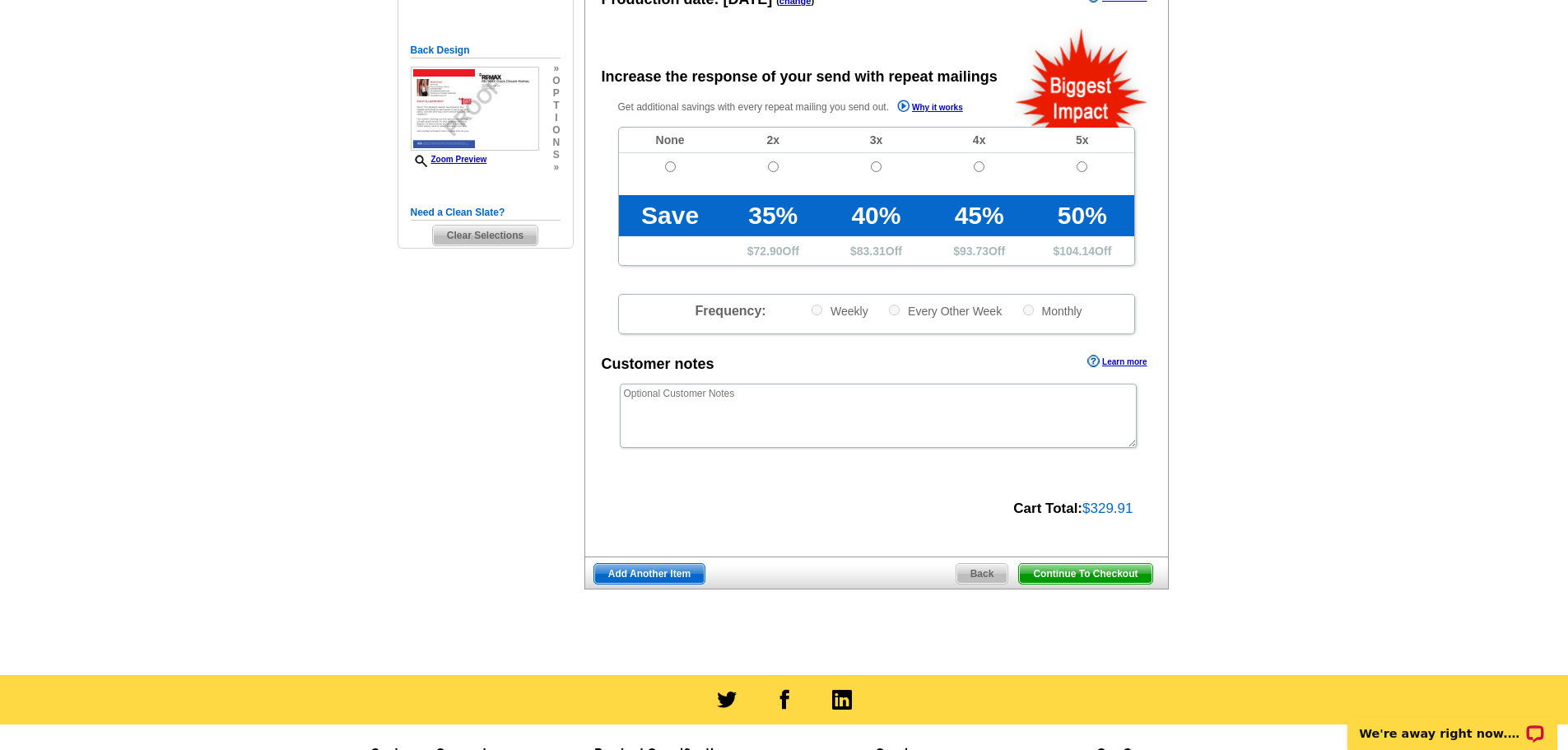
click at [1094, 576] on span "Continue To Checkout" at bounding box center [1085, 573] width 132 height 20
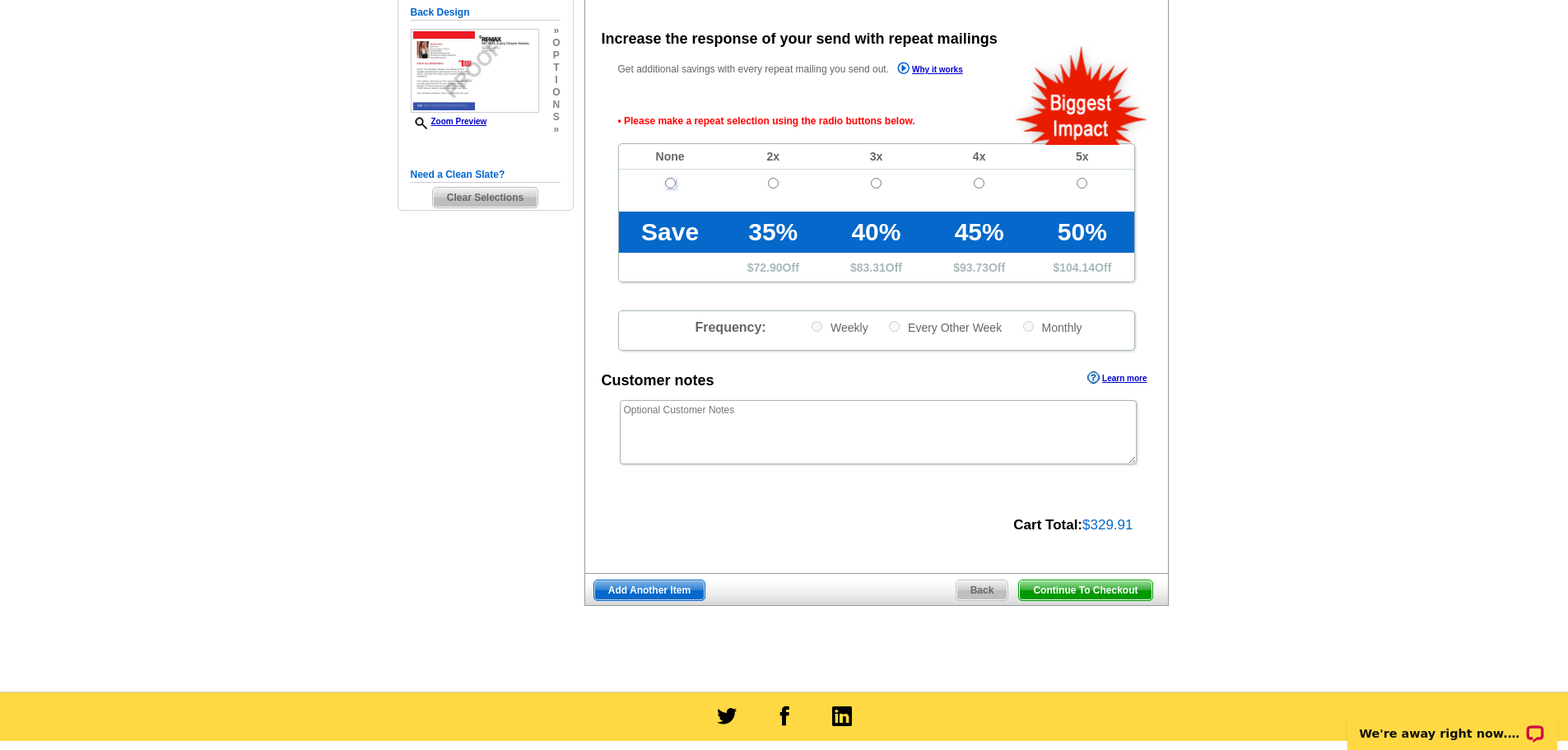
click at [675, 184] on input "radio" at bounding box center [671, 183] width 10 height 10
radio input "true"
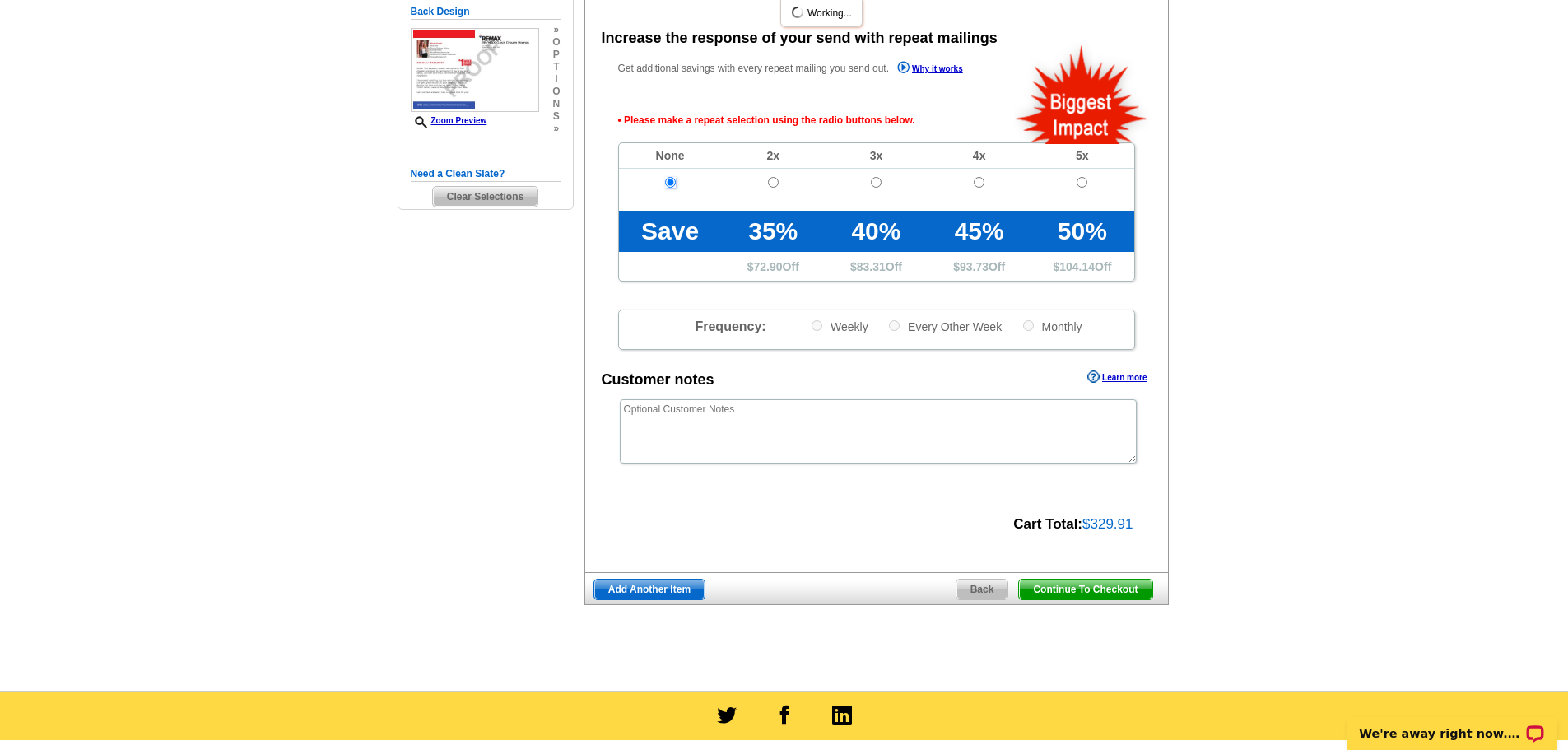
scroll to position [369, 0]
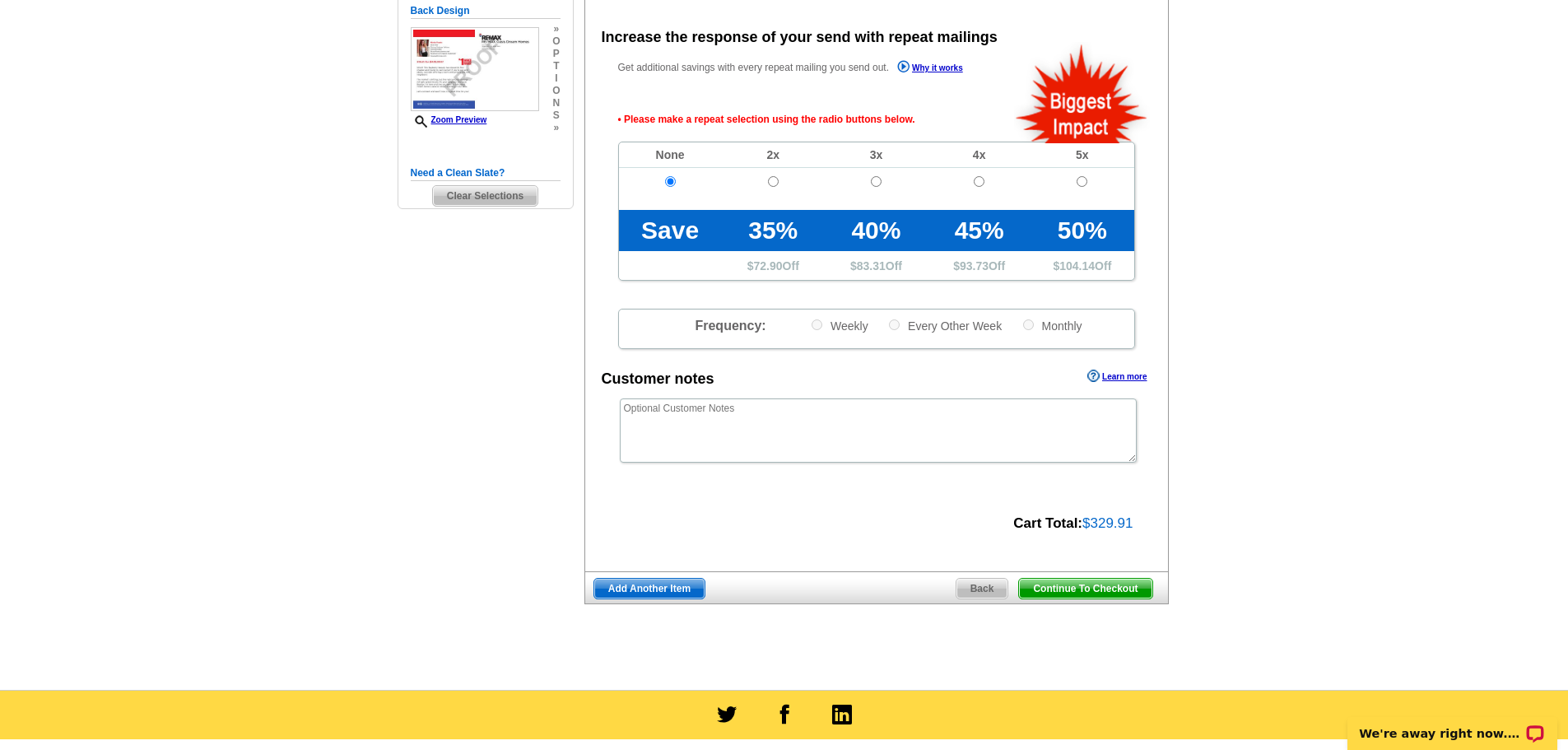
click at [1097, 585] on span "Continue To Checkout" at bounding box center [1085, 588] width 132 height 20
